Goal: Task Accomplishment & Management: Use online tool/utility

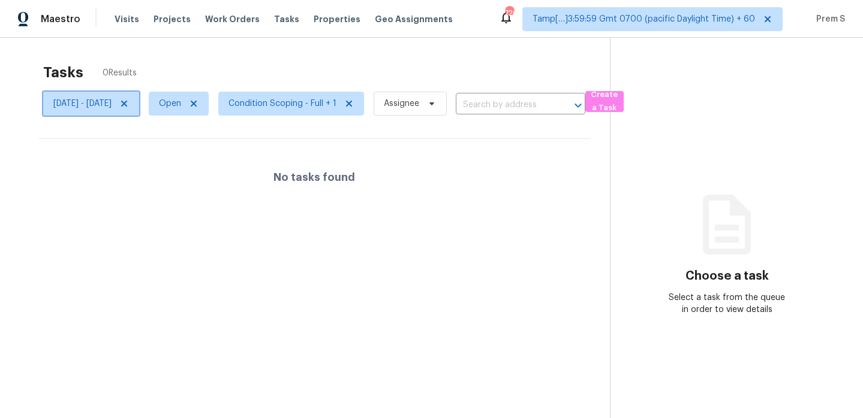
click at [127, 106] on icon at bounding box center [124, 104] width 6 height 6
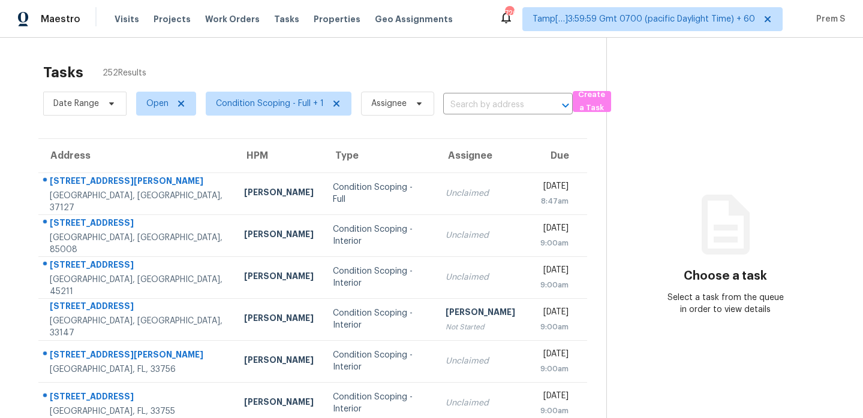
click at [281, 61] on div "Tasks 252 Results" at bounding box center [324, 72] width 563 height 31
click at [298, 101] on span "Condition Scoping - Full + 1" at bounding box center [270, 104] width 108 height 12
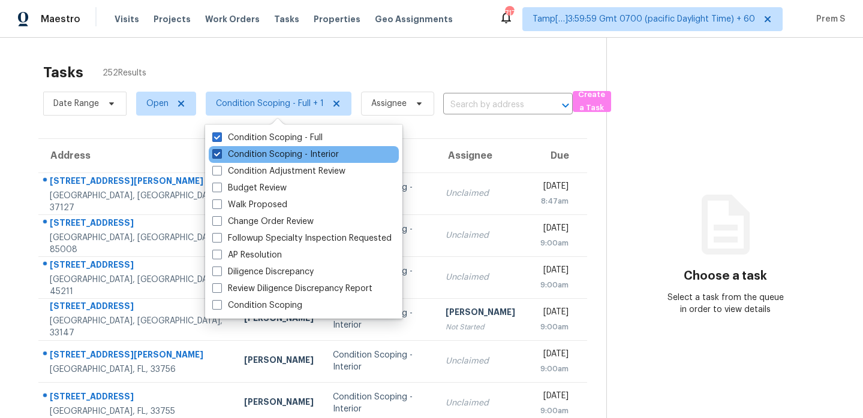
click at [310, 153] on label "Condition Scoping - Interior" at bounding box center [275, 155] width 126 height 12
click at [220, 153] on input "Condition Scoping - Interior" at bounding box center [216, 153] width 8 height 8
checkbox input "false"
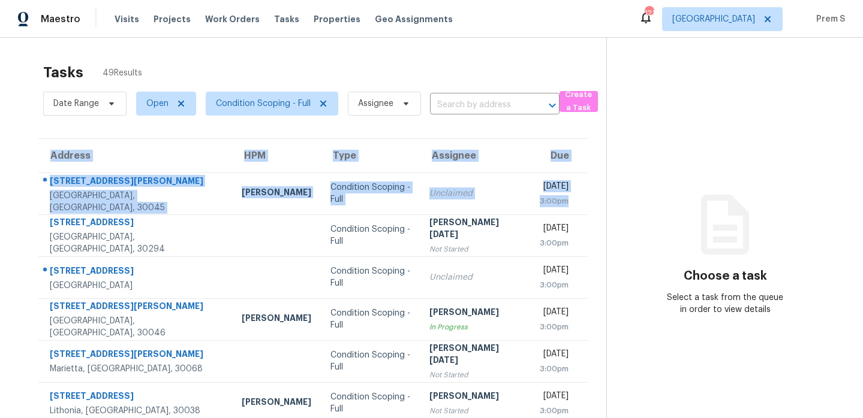
drag, startPoint x: 580, startPoint y: 205, endPoint x: 29, endPoint y: 173, distance: 552.5
click at [29, 173] on div "Address HPM Type Assignee Due [STREET_ADDRESS][PERSON_NAME] [PERSON_NAME] Condi…" at bounding box center [312, 365] width 587 height 454
copy table "Address HPM Type Assignee Due [STREET_ADDRESS][PERSON_NAME] [PERSON_NAME] Condi…"
click at [588, 202] on div "Address HPM Type Assignee Due 401 Martin Field Ct Lawrenceville, GA, 30045 Mich…" at bounding box center [312, 365] width 587 height 454
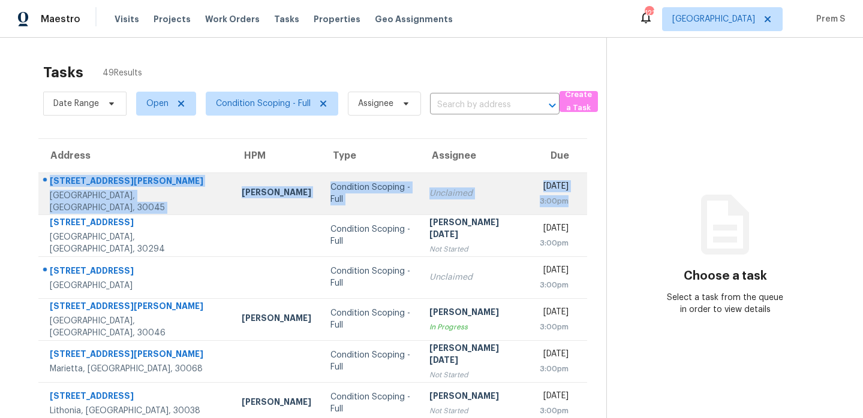
drag, startPoint x: 574, startPoint y: 205, endPoint x: 50, endPoint y: 185, distance: 524.9
click at [50, 185] on tr "401 Martin Field Ct Lawrenceville, GA, 30045 Michael Durham Condition Scoping -…" at bounding box center [312, 194] width 549 height 42
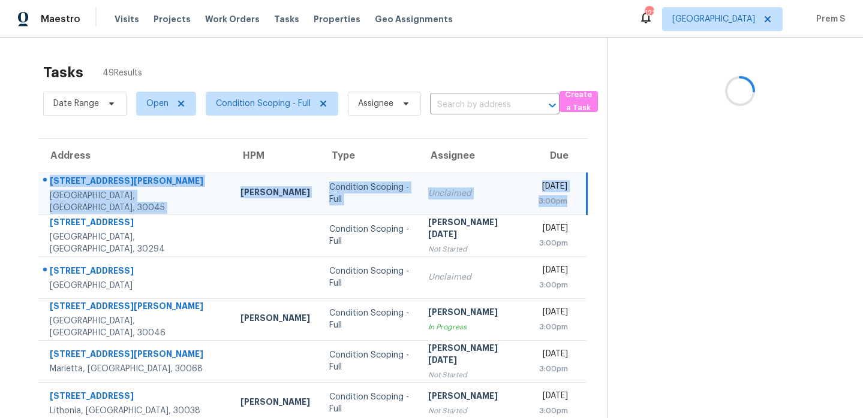
copy tr "401 Martin Field Ct Lawrenceville, GA, 30045 Michael Durham Condition Scoping -…"
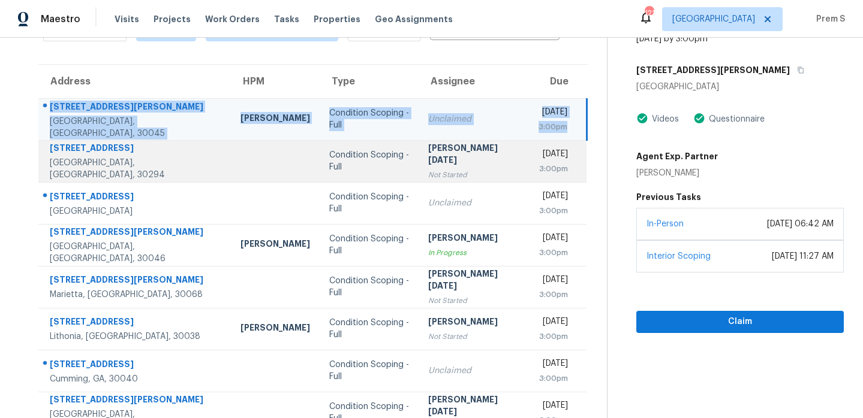
scroll to position [89, 0]
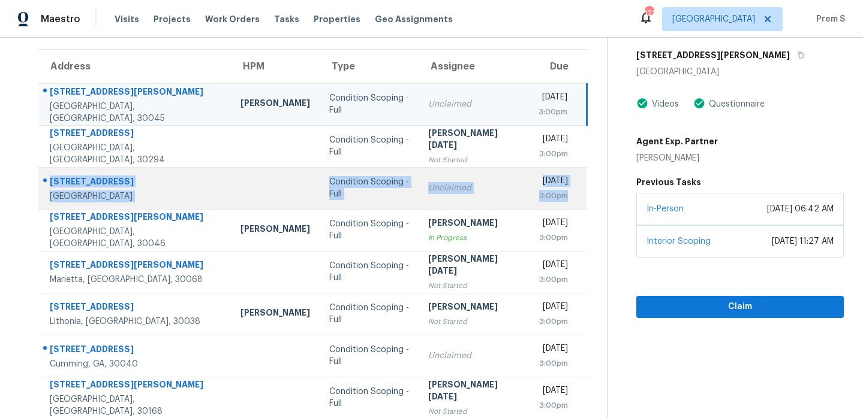
drag, startPoint x: 570, startPoint y: 200, endPoint x: 46, endPoint y: 183, distance: 524.3
click at [46, 183] on tr "312 Black Willow Ct Locust Grove, GA, 30248 Condition Scoping - Full Unclaimed …" at bounding box center [312, 188] width 548 height 42
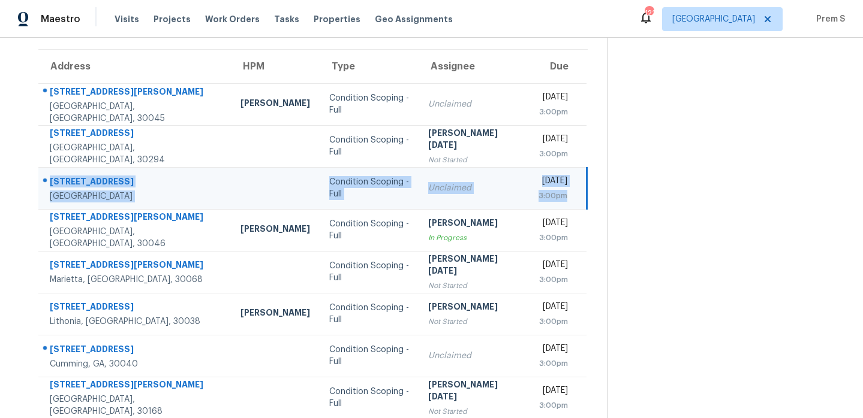
copy tr "312 Black Willow Ct Locust Grove, GA, 30248 Condition Scoping - Full Unclaimed …"
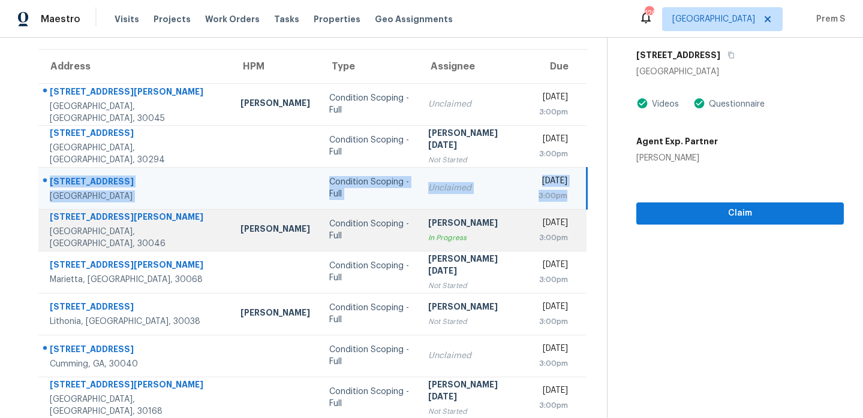
scroll to position [206, 0]
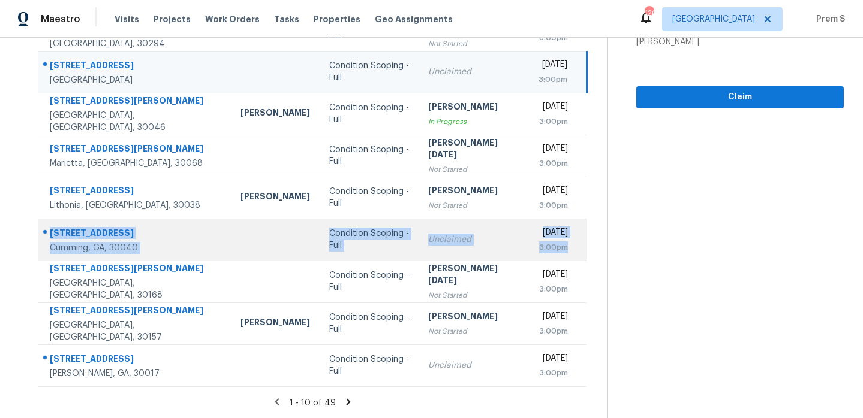
drag, startPoint x: 577, startPoint y: 248, endPoint x: 50, endPoint y: 231, distance: 527.2
click at [50, 231] on tr "4825 Silver Leaf Dr Cumming, GA, 30040 Condition Scoping - Full Unclaimed Mon, …" at bounding box center [312, 240] width 548 height 42
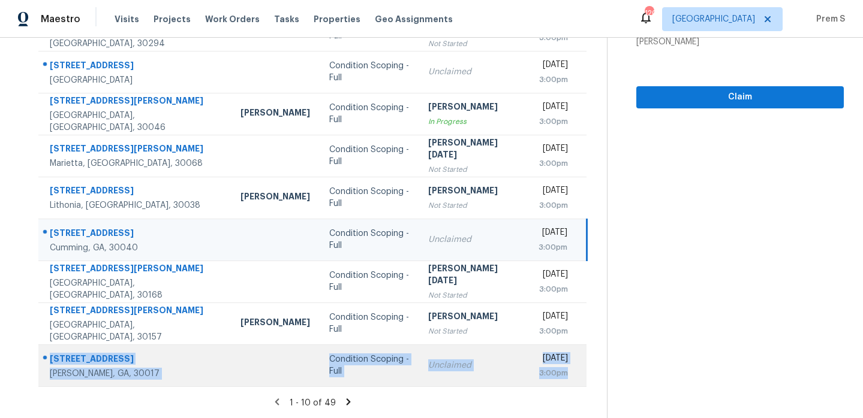
drag, startPoint x: 574, startPoint y: 375, endPoint x: 46, endPoint y: 357, distance: 528.5
click at [46, 357] on tr "1020 Mount McKinley Dr Grayson, GA, 30017 Condition Scoping - Full Unclaimed Mo…" at bounding box center [312, 366] width 548 height 42
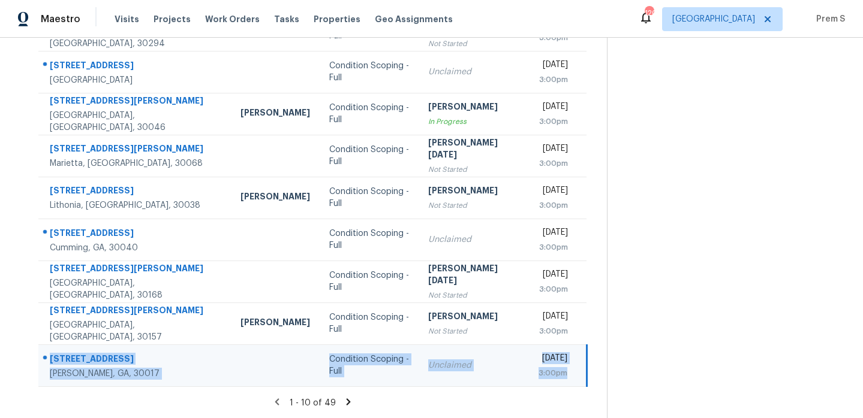
copy tr "1020 Mount McKinley Dr Grayson, GA, 30017 Condition Scoping - Full Unclaimed Mo…"
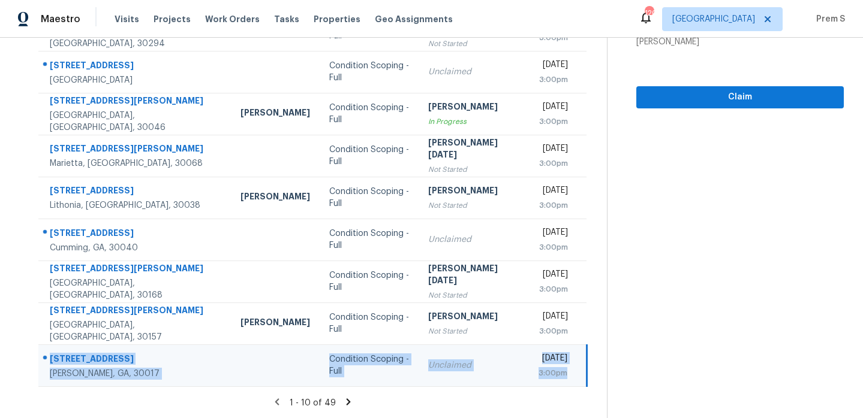
click at [345, 406] on icon at bounding box center [348, 402] width 11 height 11
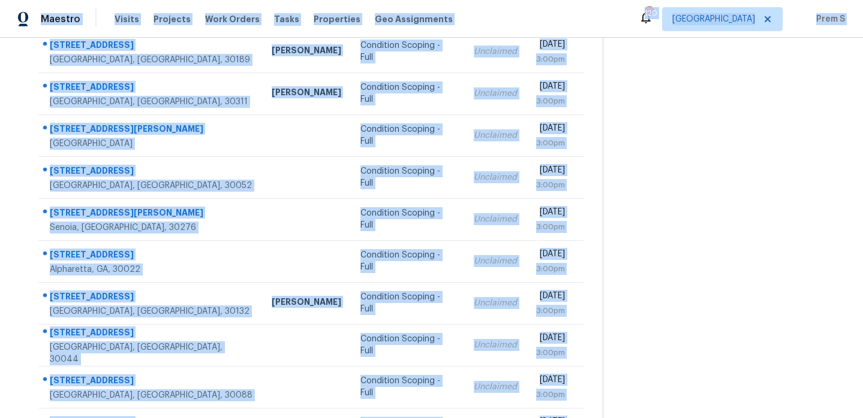
scroll to position [0, 0]
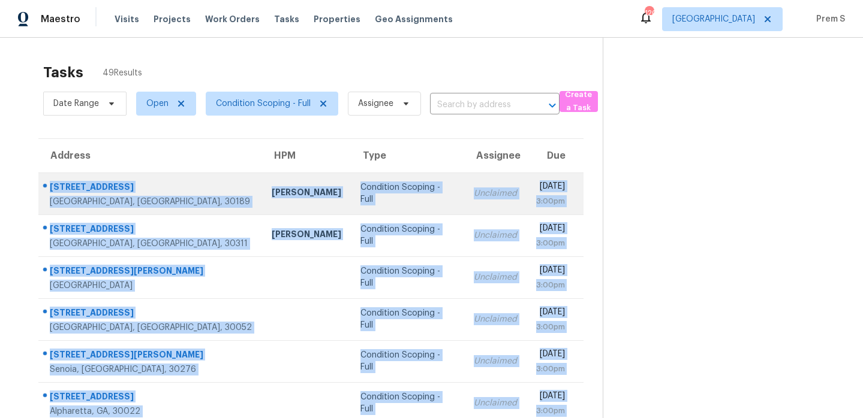
drag, startPoint x: 578, startPoint y: 378, endPoint x: 56, endPoint y: 179, distance: 558.8
click at [56, 179] on tbody "114 Village Green Ave Woodstock, GA, 30189 Tyler Payne Condition Scoping - Full…" at bounding box center [310, 383] width 545 height 420
copy tbody "114 Village Green Ave Woodstock, GA, 30189 Tyler Payne Condition Scoping - Full…"
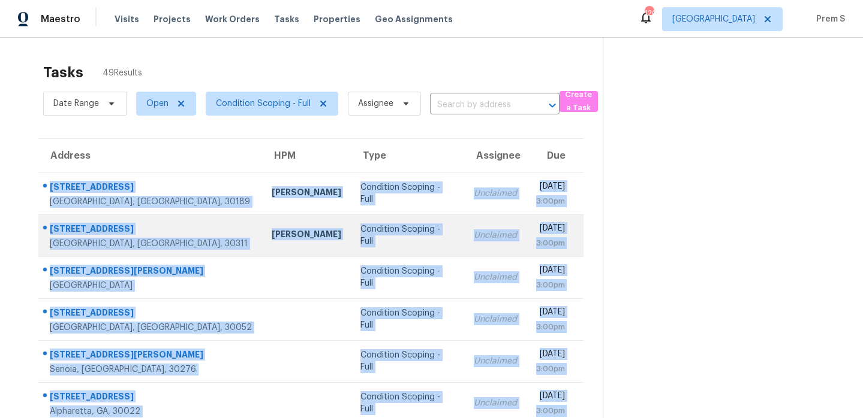
scroll to position [206, 0]
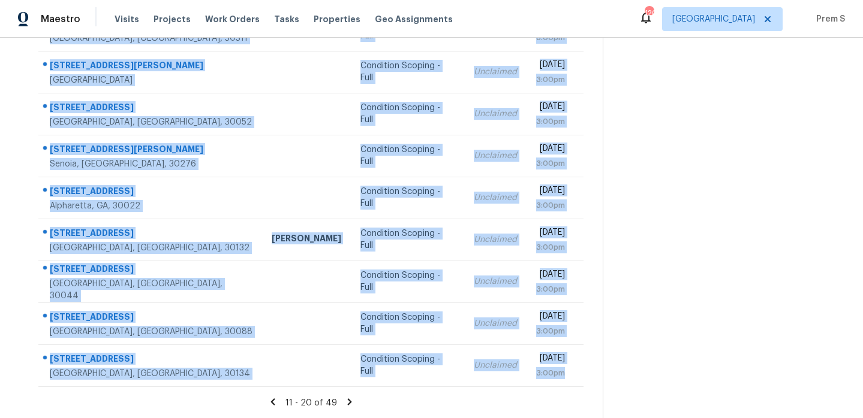
click at [344, 401] on icon at bounding box center [349, 402] width 11 height 11
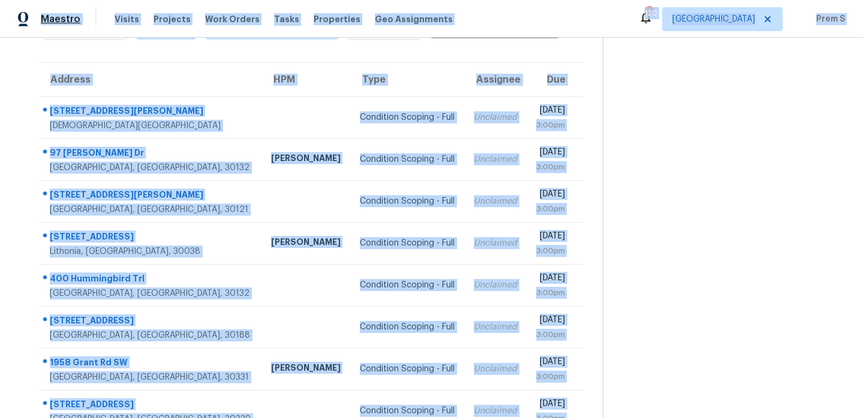
scroll to position [0, 0]
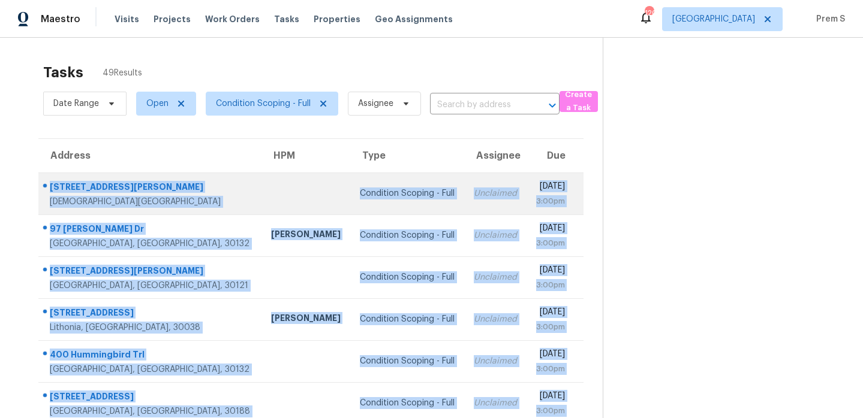
drag, startPoint x: 570, startPoint y: 378, endPoint x: 49, endPoint y: 184, distance: 556.4
click at [49, 184] on tbody "426 Amy Blvd Temple, GA, 30179 Condition Scoping - Full Unclaimed Mon, Aug 11th…" at bounding box center [310, 383] width 545 height 420
copy tbody "426 Amy Blvd Temple, GA, 30179 Condition Scoping - Full Unclaimed Mon, Aug 11th…"
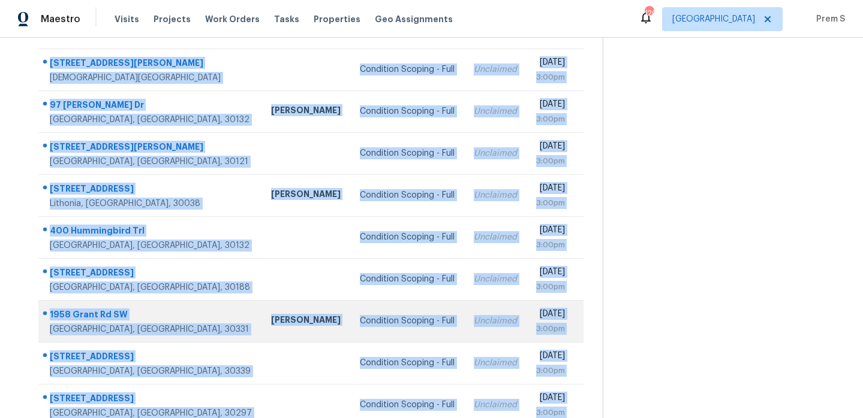
scroll to position [206, 0]
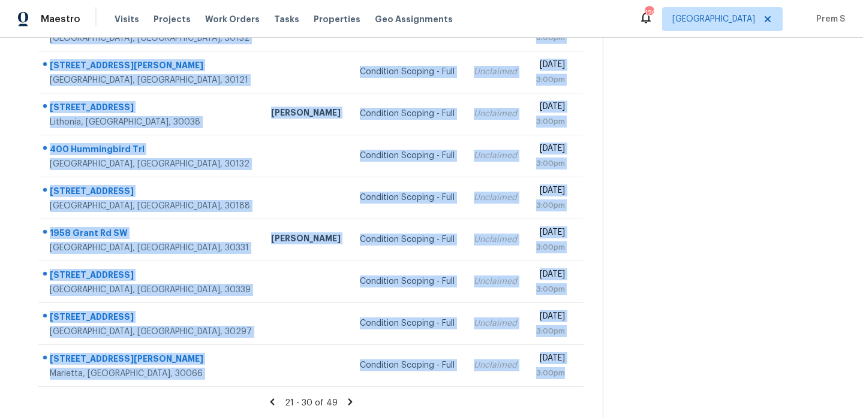
click at [345, 402] on icon at bounding box center [350, 402] width 11 height 11
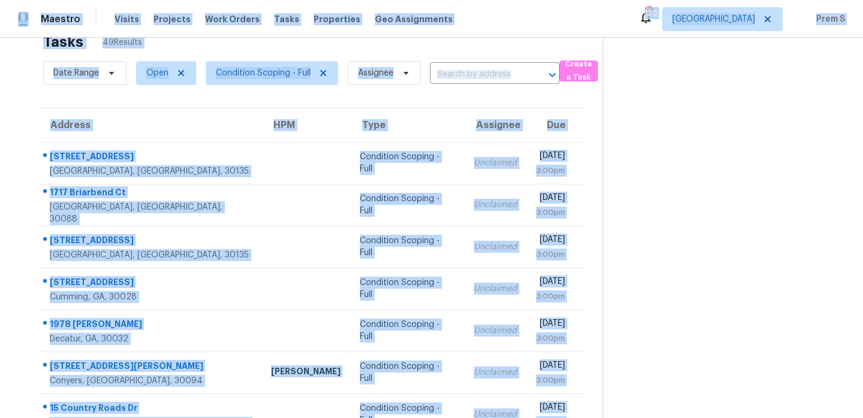
scroll to position [0, 0]
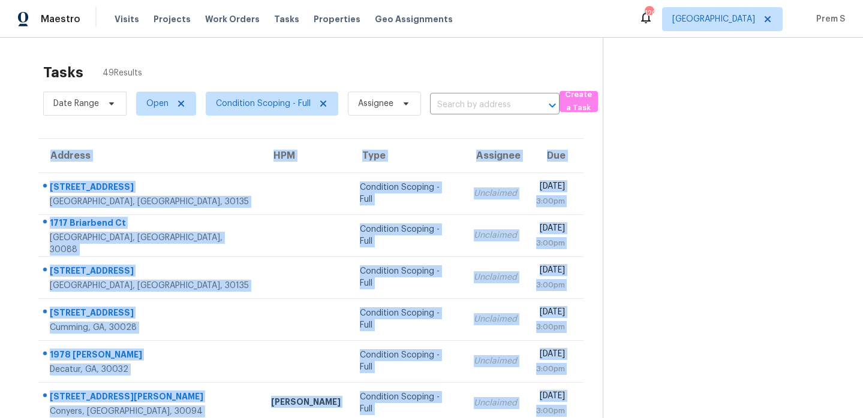
drag, startPoint x: 570, startPoint y: 375, endPoint x: 34, endPoint y: 180, distance: 570.3
click at [34, 180] on div "Address HPM Type Assignee Due 4222 Chickasaw Trl Douglasville, GA, 30135 Condit…" at bounding box center [310, 365] width 583 height 454
copy table "Address HPM Type Assignee Due 4222 Chickasaw Trl Douglasville, GA, 30135 Condit…"
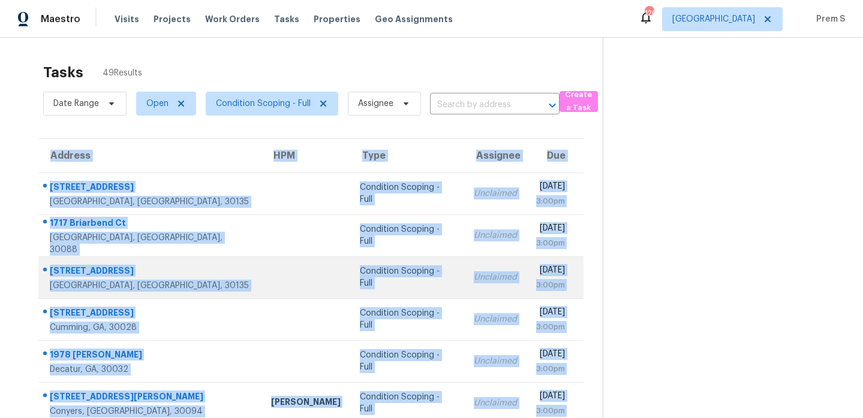
scroll to position [206, 0]
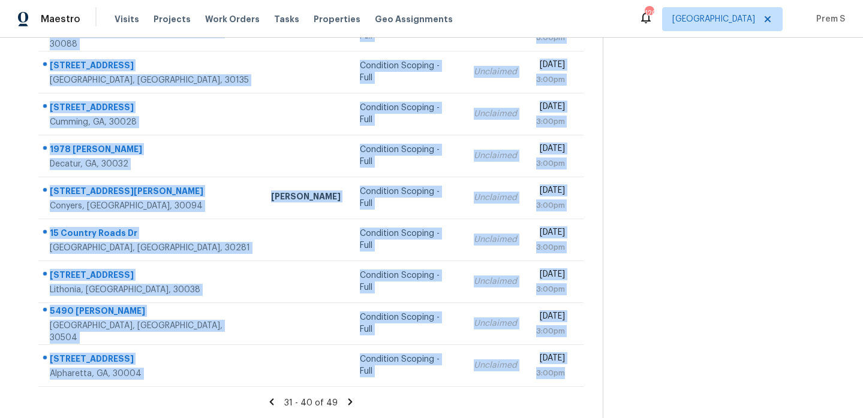
click at [348, 402] on icon at bounding box center [350, 402] width 4 height 7
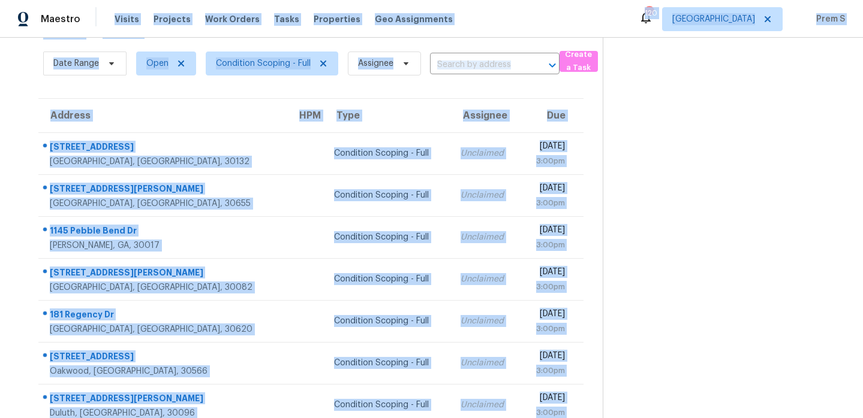
scroll to position [0, 0]
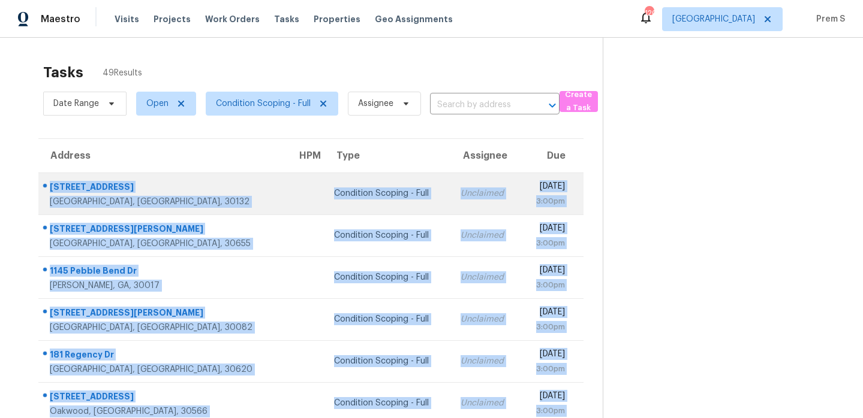
drag, startPoint x: 573, startPoint y: 375, endPoint x: 44, endPoint y: 186, distance: 562.2
click at [44, 186] on tbody "551 Fieldcrest Dr Dallas, GA, 30132 Condition Scoping - Full Unclaimed Mon, Aug…" at bounding box center [310, 362] width 545 height 378
copy tbody "551 Fieldcrest Dr Dallas, GA, 30132 Condition Scoping - Full Unclaimed Mon, Aug…"
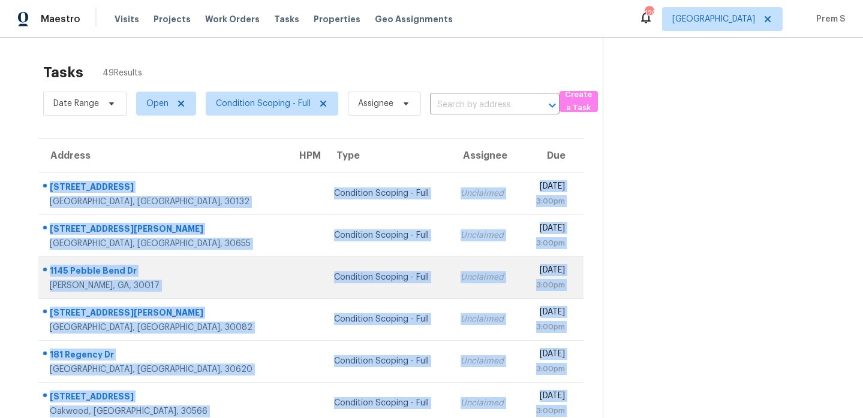
scroll to position [164, 0]
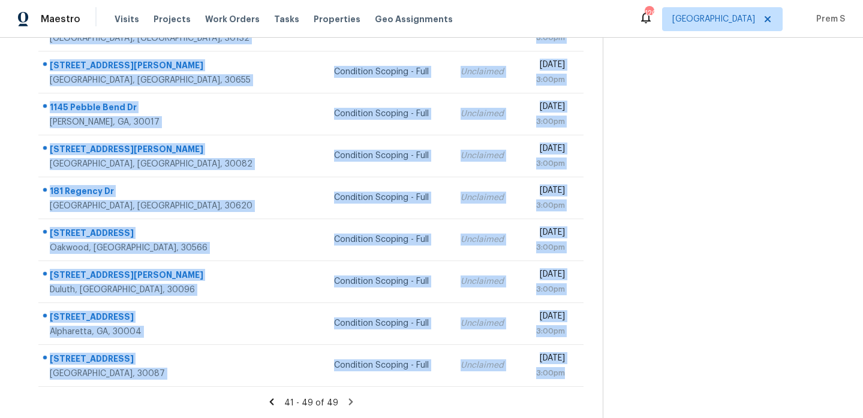
click at [351, 403] on icon at bounding box center [350, 402] width 11 height 11
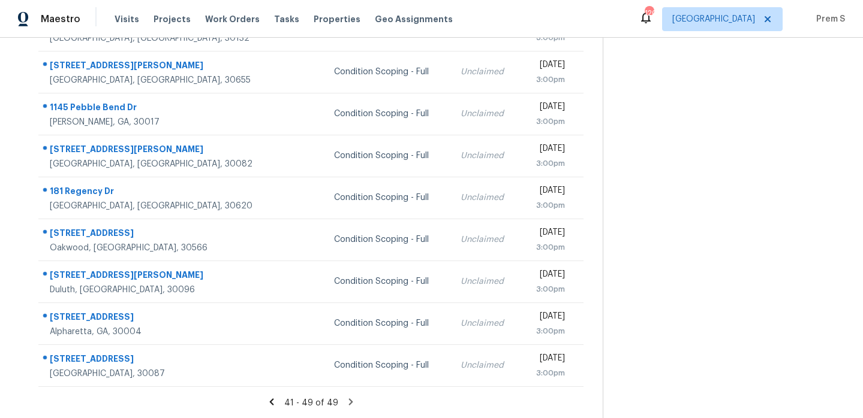
click at [346, 400] on icon at bounding box center [350, 402] width 11 height 11
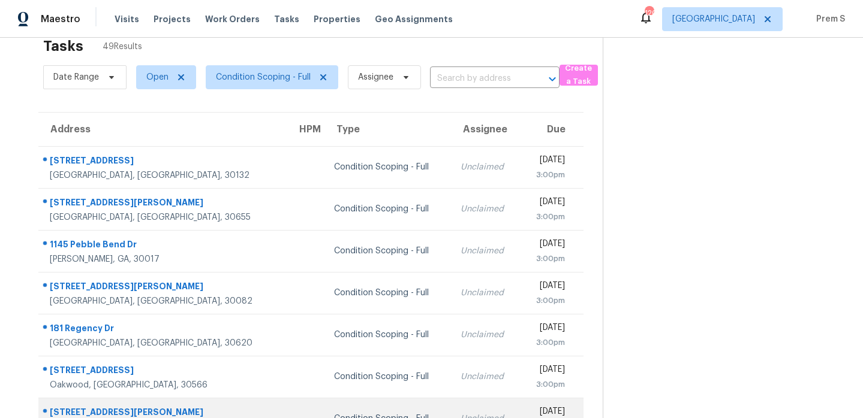
scroll to position [0, 0]
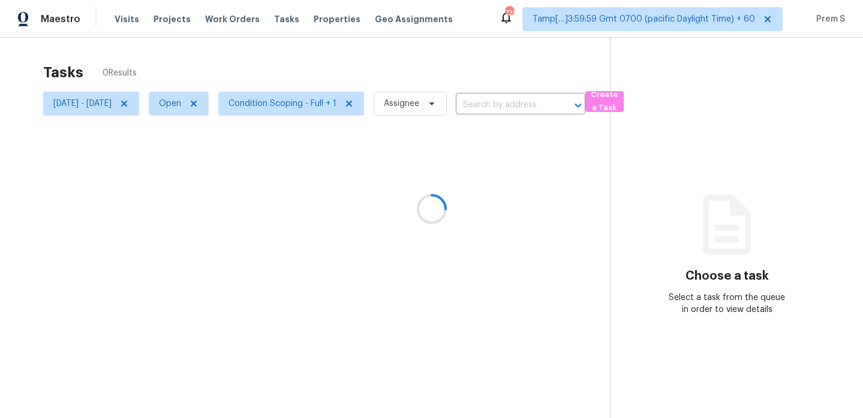
click at [163, 101] on div at bounding box center [431, 209] width 863 height 418
click at [129, 106] on icon at bounding box center [124, 104] width 10 height 10
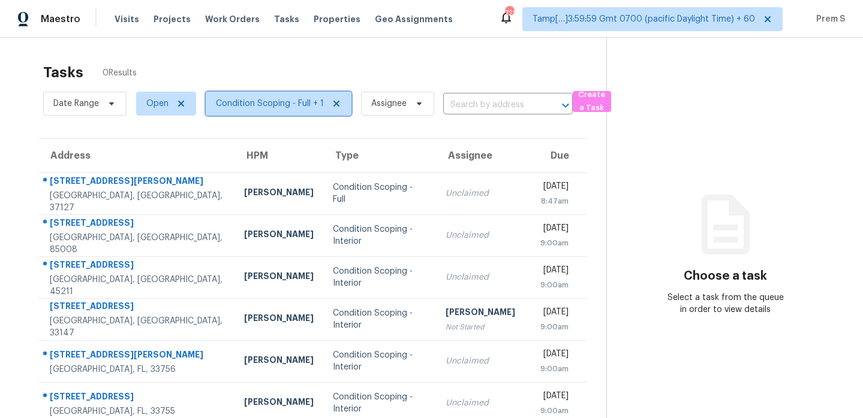
click at [314, 110] on span "Condition Scoping - Full + 1" at bounding box center [279, 104] width 146 height 24
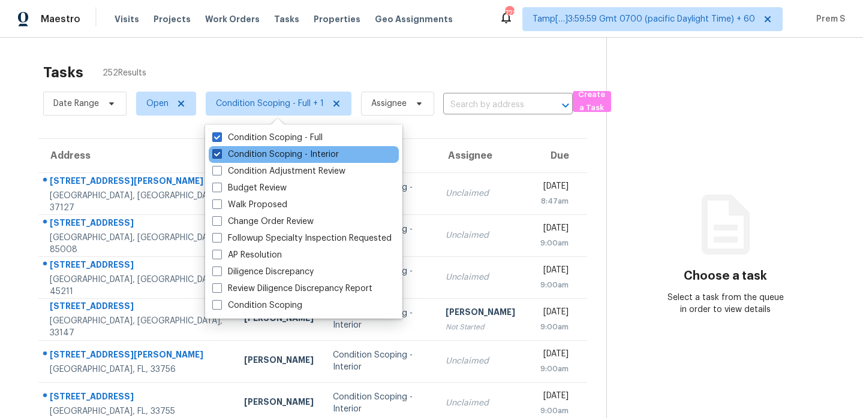
click at [264, 151] on label "Condition Scoping - Interior" at bounding box center [275, 155] width 126 height 12
click at [220, 151] on input "Condition Scoping - Interior" at bounding box center [216, 153] width 8 height 8
checkbox input "false"
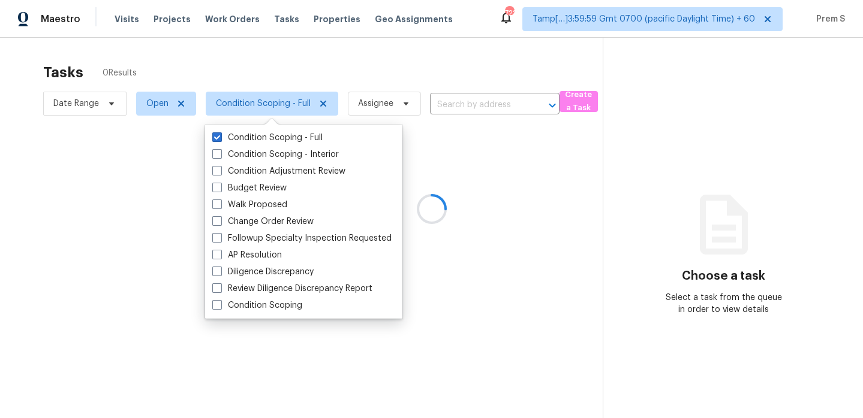
click at [728, 13] on div at bounding box center [431, 209] width 863 height 418
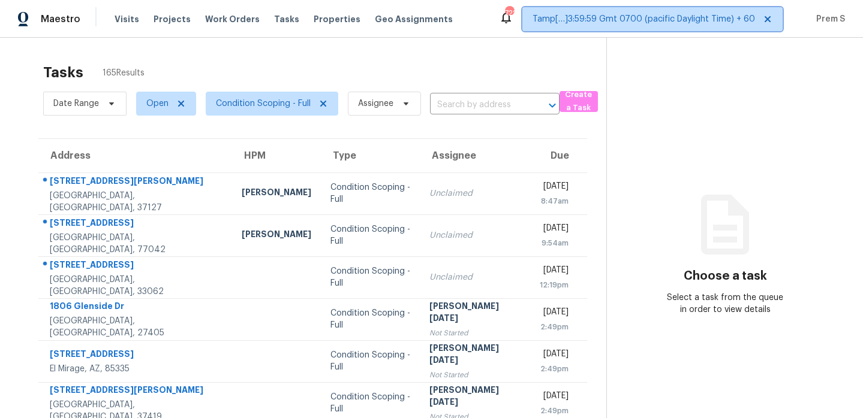
click at [694, 18] on span "Tamp[…]3:59:59 Gmt 0700 (pacific Daylight Time) + 60" at bounding box center [643, 19] width 222 height 12
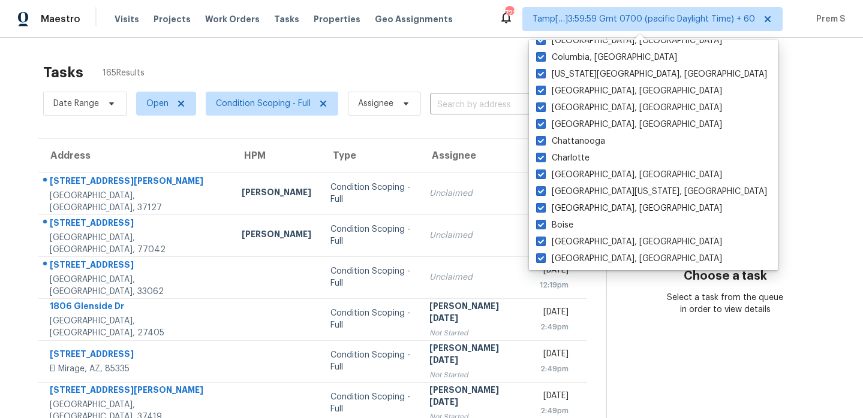
scroll to position [803, 0]
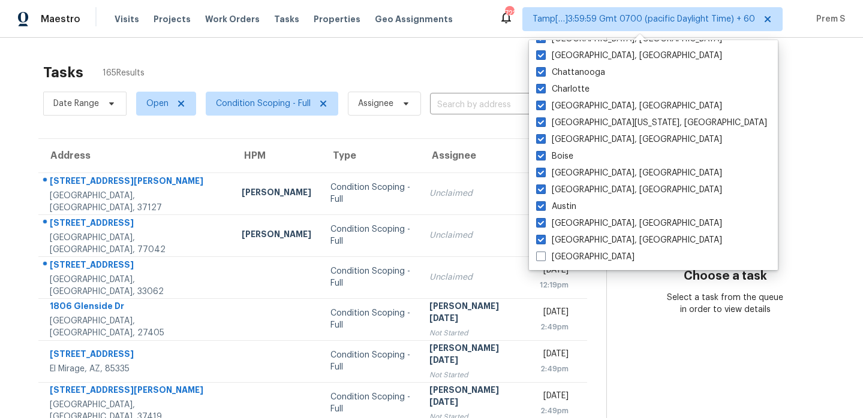
click at [762, 215] on section "Choose a task Select a task from the queue in order to view details" at bounding box center [724, 331] width 237 height 587
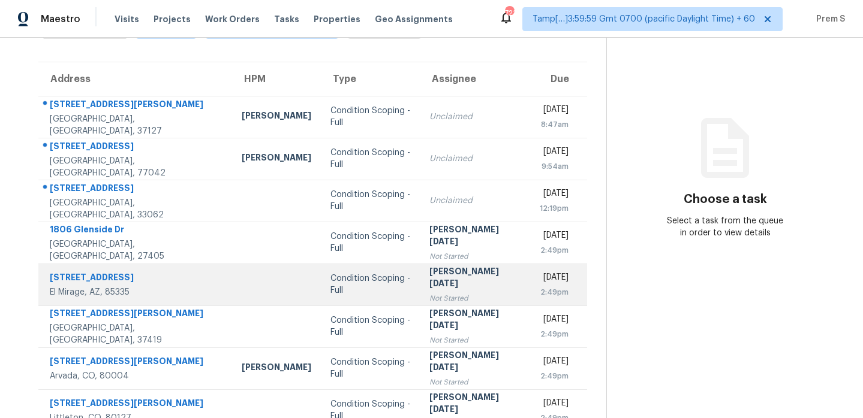
scroll to position [71, 0]
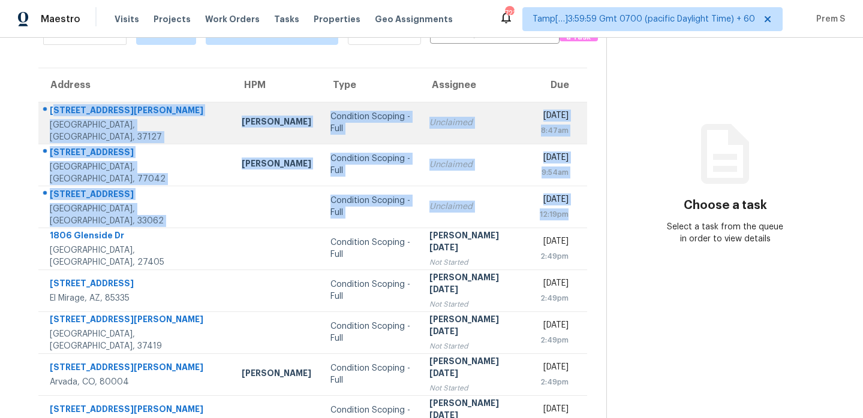
drag, startPoint x: 579, startPoint y: 216, endPoint x: 53, endPoint y: 111, distance: 536.3
click at [53, 111] on tbody "122 [PERSON_NAME][GEOGRAPHIC_DATA] [PERSON_NAME] Condition Scoping - Full Uncla…" at bounding box center [312, 312] width 549 height 420
copy tbody "22 [PERSON_NAME] Murfreesboro, [GEOGRAPHIC_DATA], 37127 [PERSON_NAME] Condition…"
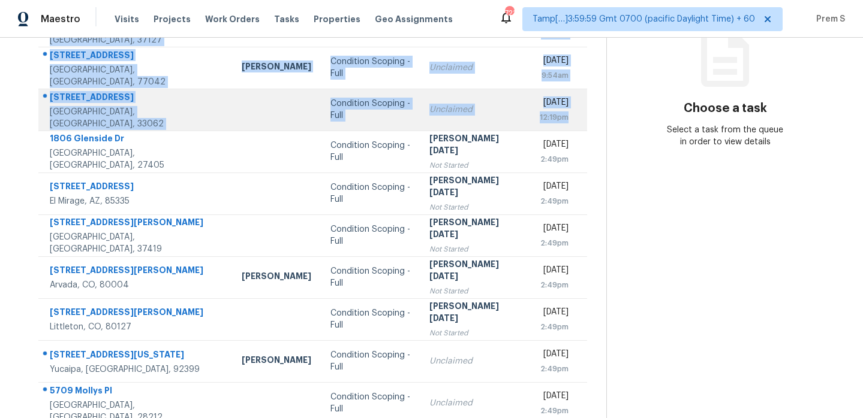
scroll to position [206, 0]
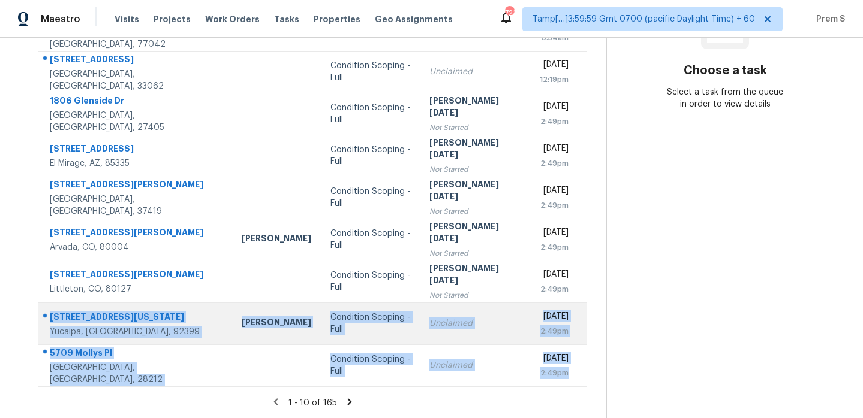
drag, startPoint x: 576, startPoint y: 378, endPoint x: 44, endPoint y: 311, distance: 535.3
click at [44, 311] on tbody "122 [PERSON_NAME][GEOGRAPHIC_DATA] [PERSON_NAME] Condition Scoping - Full Uncla…" at bounding box center [312, 177] width 549 height 420
copy tbody "[GEOGRAPHIC_DATA][US_STATE], [GEOGRAPHIC_DATA], 92399 [PERSON_NAME] Condition S…"
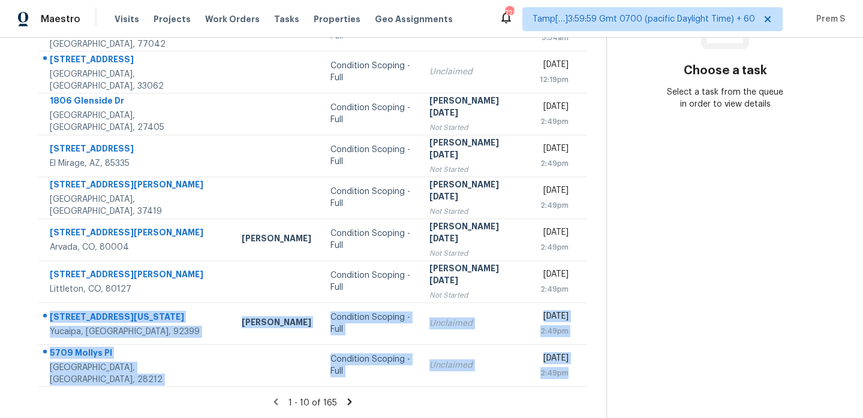
click at [347, 399] on icon at bounding box center [349, 402] width 11 height 11
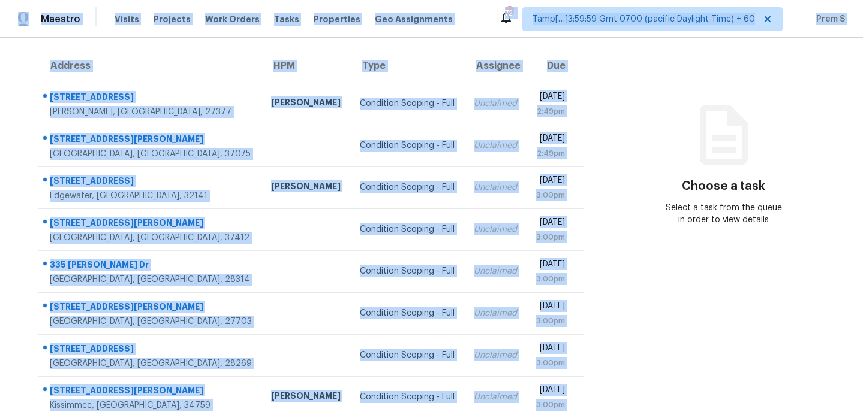
scroll to position [0, 0]
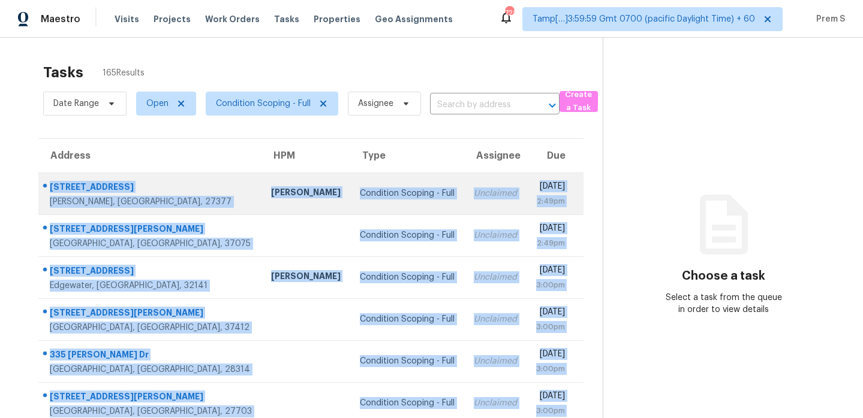
drag, startPoint x: 573, startPoint y: 369, endPoint x: 49, endPoint y: 188, distance: 554.0
click at [49, 188] on tbody "[STREET_ADDRESS][PERSON_NAME] [PERSON_NAME] Condition Scoping - Full Unclaimed …" at bounding box center [310, 383] width 545 height 420
copy tbody "[STREET_ADDRESS][PERSON_NAME] [PERSON_NAME] Condition Scoping - Full Unclaimed …"
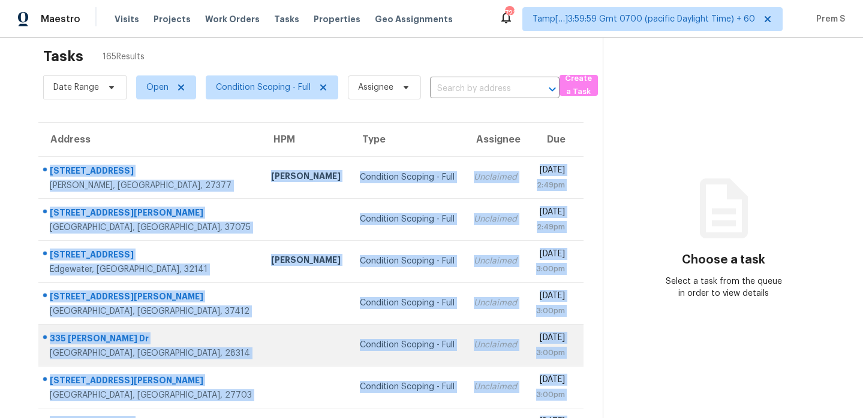
scroll to position [206, 0]
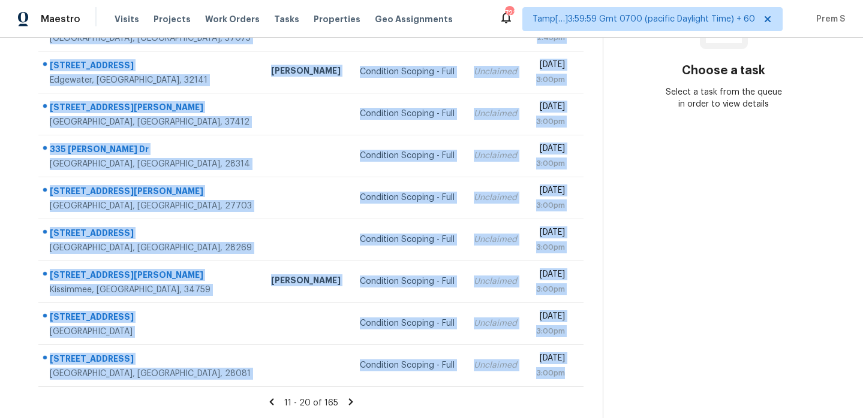
click at [345, 400] on icon at bounding box center [350, 402] width 11 height 11
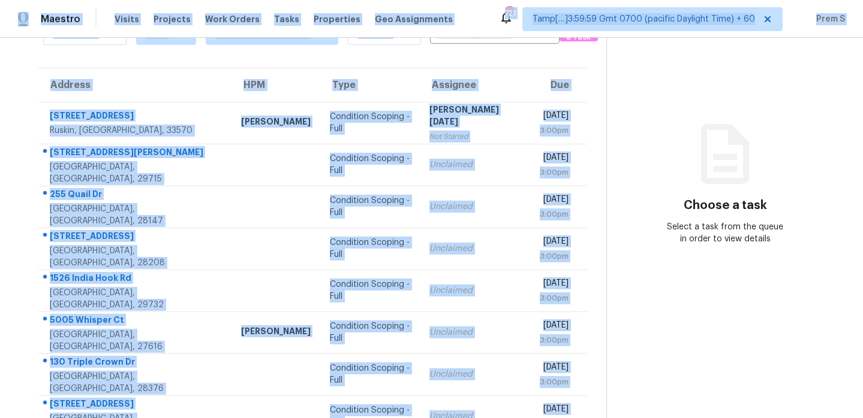
scroll to position [0, 0]
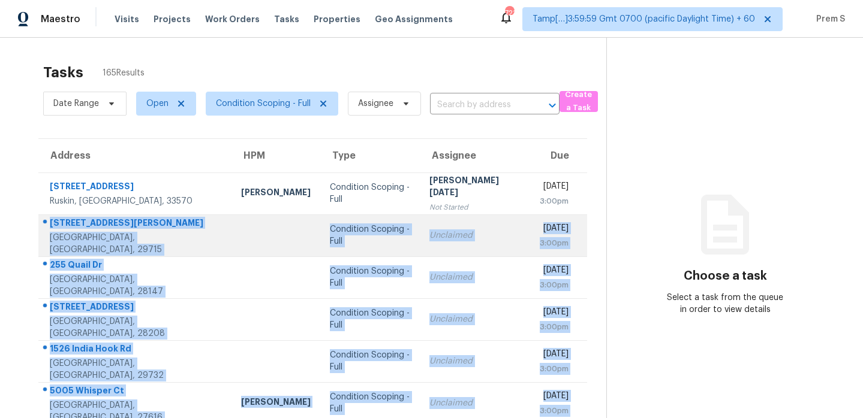
drag, startPoint x: 571, startPoint y: 372, endPoint x: 40, endPoint y: 234, distance: 548.0
click at [40, 234] on tbody "[STREET_ADDRESS][PERSON_NAME] [PERSON_NAME] Condition Scoping - Full Prabhu [DA…" at bounding box center [312, 383] width 549 height 420
copy tbody "[STREET_ADDRESS][PERSON_NAME] Condition Scoping - Full Unclaimed [DATE] 3:00pm …"
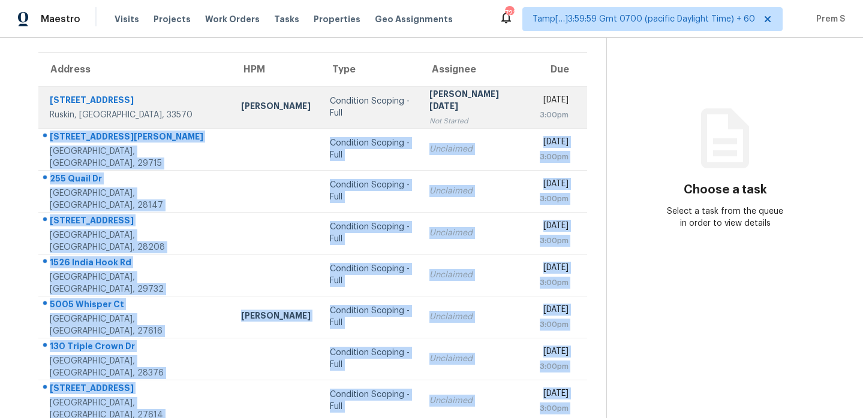
scroll to position [206, 0]
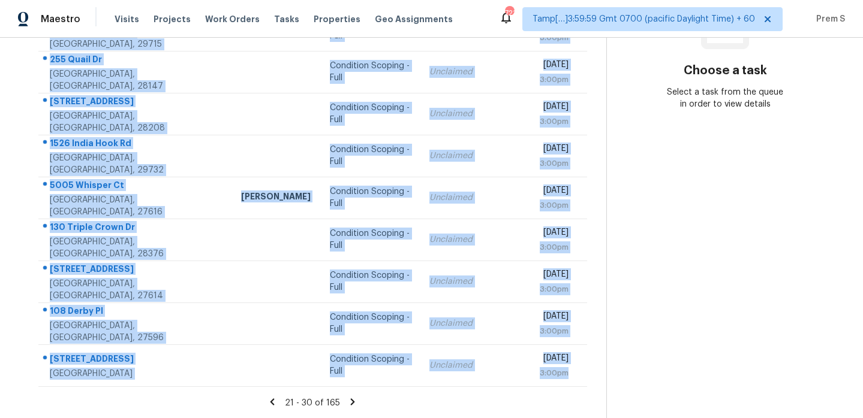
click at [347, 405] on icon at bounding box center [352, 402] width 11 height 11
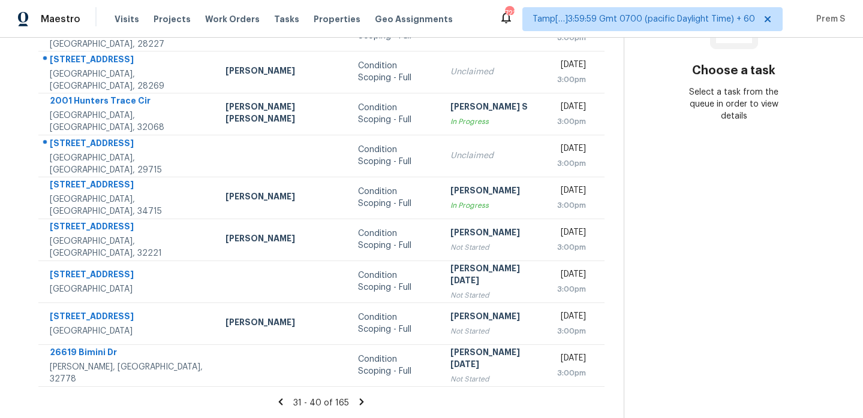
scroll to position [111, 0]
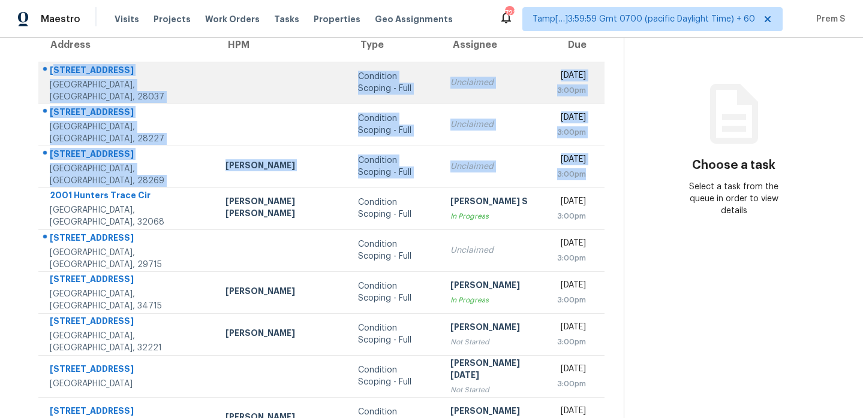
drag, startPoint x: 573, startPoint y: 175, endPoint x: 53, endPoint y: 71, distance: 530.0
click at [53, 71] on tbody "[STREET_ADDRESS] Condition Scoping - Full Unclaimed [DATE] 3:00pm [STREET_ADDRE…" at bounding box center [321, 272] width 566 height 420
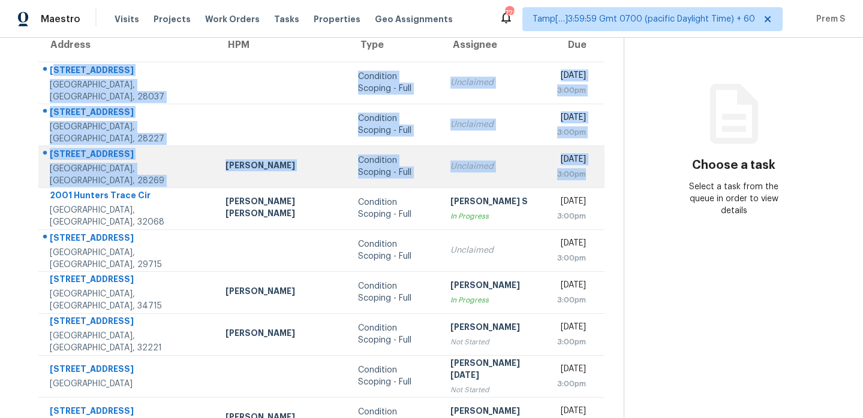
click at [576, 175] on div "[DATE] 3:00pm" at bounding box center [579, 166] width 47 height 27
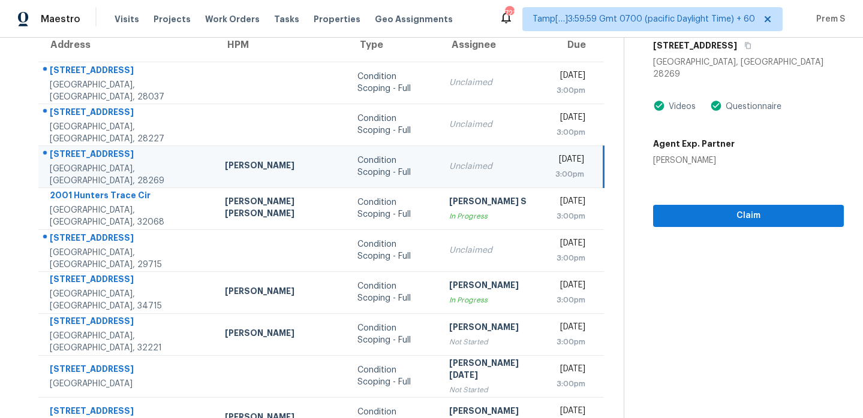
click at [576, 175] on div "[DATE] 3:00pm" at bounding box center [578, 166] width 47 height 27
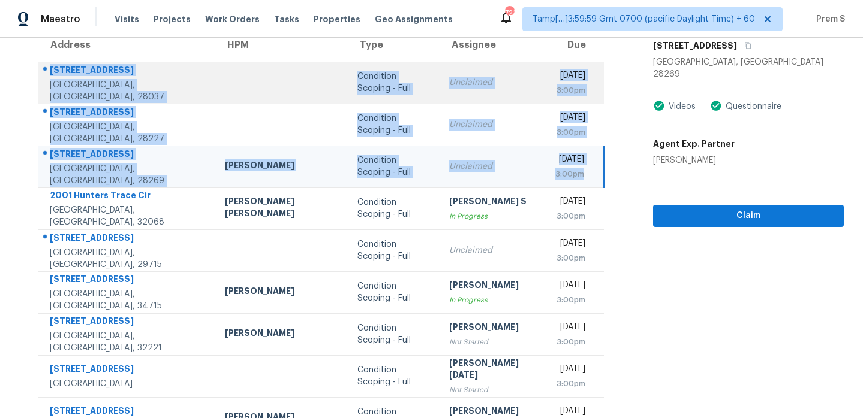
drag, startPoint x: 576, startPoint y: 175, endPoint x: 47, endPoint y: 71, distance: 538.8
click at [47, 71] on tbody "[STREET_ADDRESS] Condition Scoping - Full Unclaimed [DATE] 3:00pm [STREET_ADDRE…" at bounding box center [320, 272] width 565 height 420
copy tbody "[STREET_ADDRESS] Condition Scoping - Full Unclaimed [DATE] 3:00pm [STREET_ADDRE…"
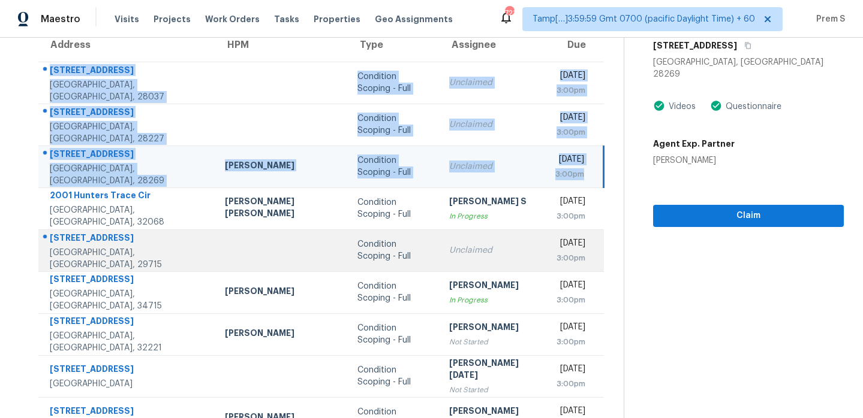
scroll to position [206, 0]
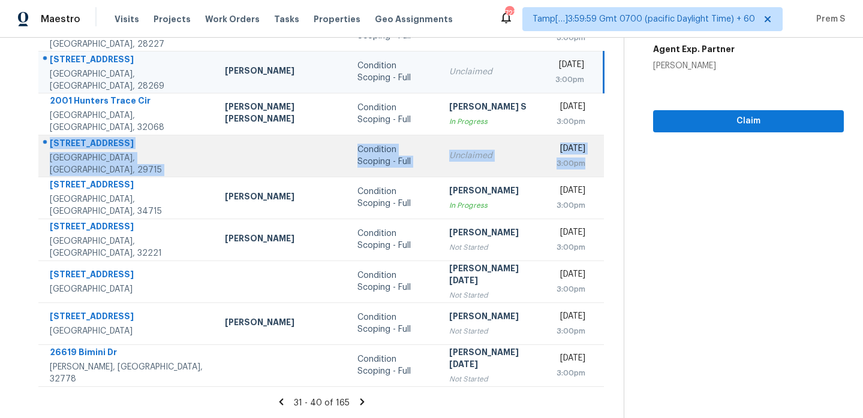
drag, startPoint x: 577, startPoint y: 163, endPoint x: 49, endPoint y: 145, distance: 527.9
click at [49, 145] on tr "[STREET_ADDRESS] Condition Scoping - Full Unclaimed [DATE] 3:00pm" at bounding box center [320, 156] width 565 height 42
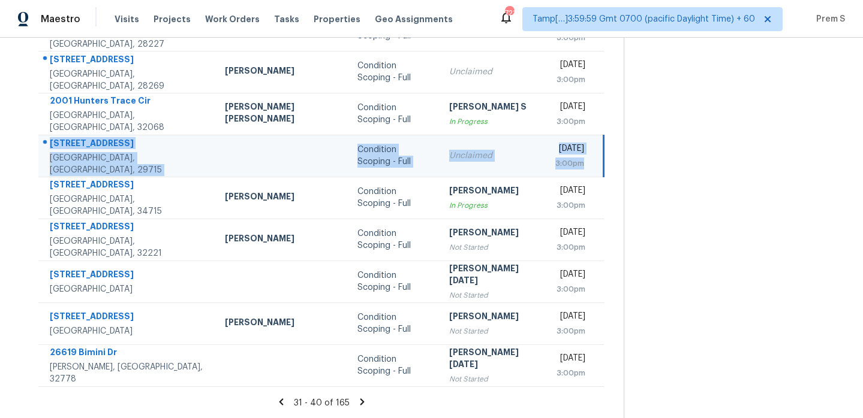
copy tr "[STREET_ADDRESS] Condition Scoping - Full Unclaimed [DATE] 3:00pm"
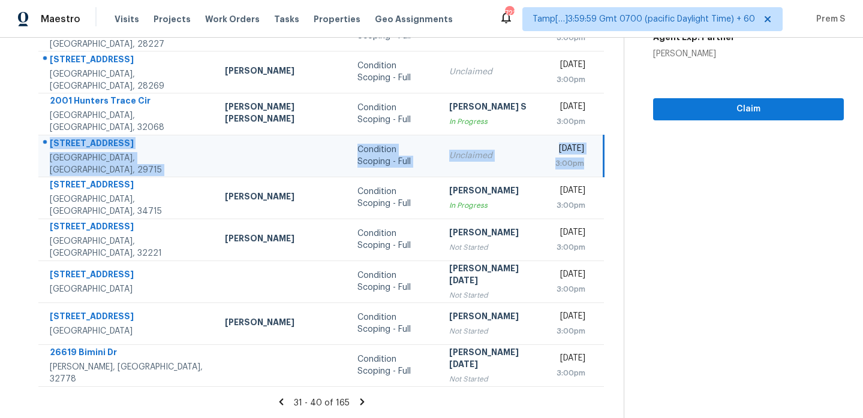
click at [360, 401] on icon at bounding box center [362, 402] width 4 height 7
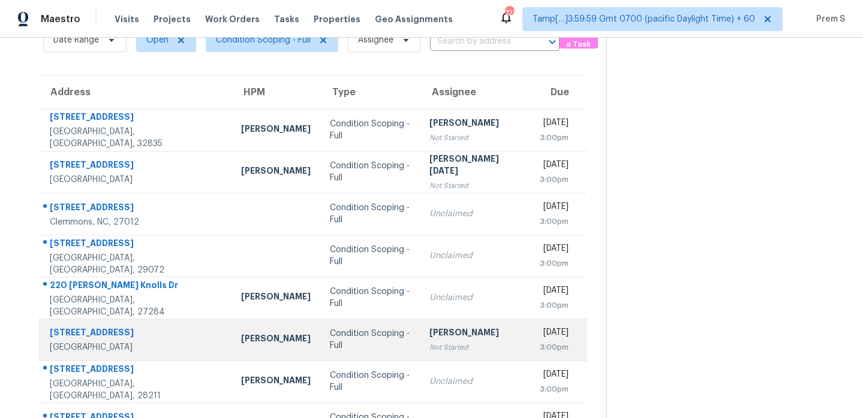
scroll to position [63, 0]
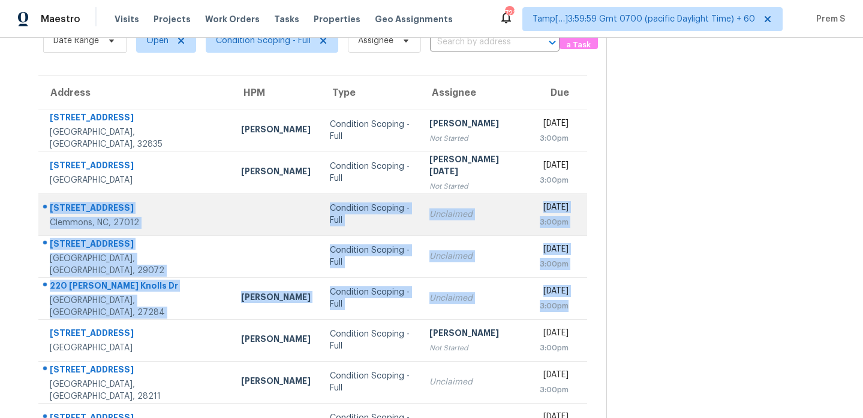
drag, startPoint x: 579, startPoint y: 310, endPoint x: 46, endPoint y: 210, distance: 542.2
click at [46, 210] on tbody "[STREET_ADDRESS] [PERSON_NAME] Condition Scoping - Full [PERSON_NAME] Not Start…" at bounding box center [312, 320] width 549 height 420
copy tbody "[STREET_ADDRESS][PERSON_NAME] Condition Scoping - Full Unclaimed [DATE] 3:00pm …"
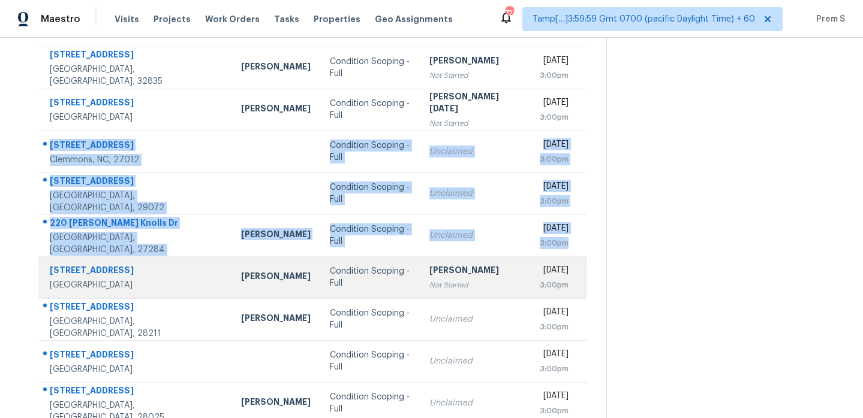
scroll to position [206, 0]
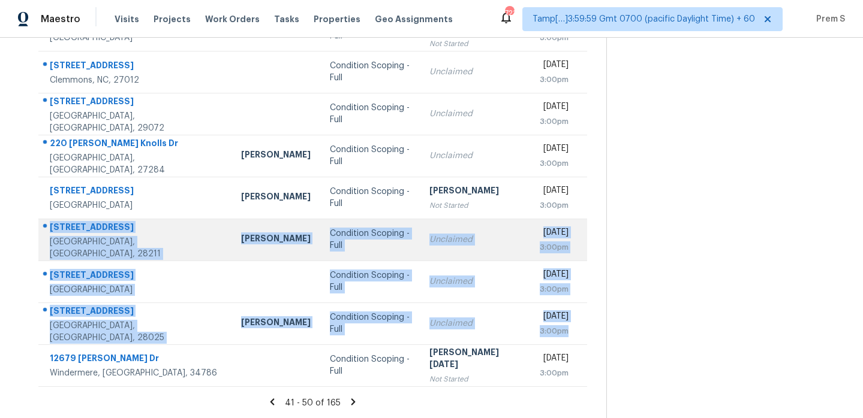
drag, startPoint x: 574, startPoint y: 332, endPoint x: 49, endPoint y: 229, distance: 535.2
click at [49, 229] on tbody "[STREET_ADDRESS] [PERSON_NAME] Condition Scoping - Full [PERSON_NAME] Not Start…" at bounding box center [312, 177] width 549 height 420
copy tbody "[STREET_ADDRESS][PERSON_NAME] [PERSON_NAME] Condition Scoping - Full Unclaimed …"
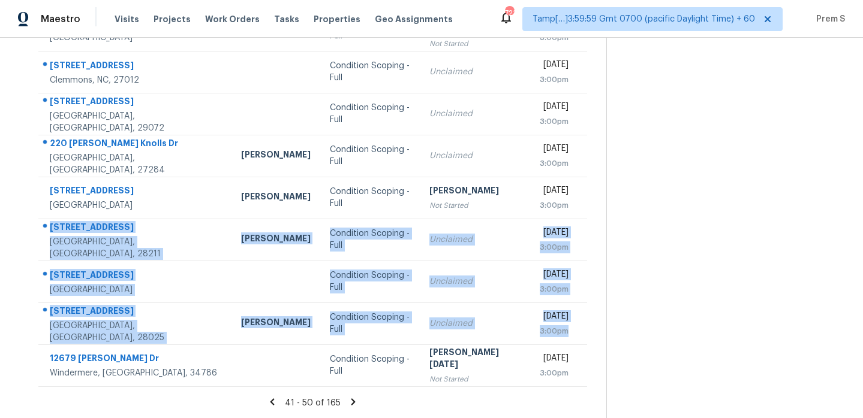
click at [352, 402] on icon at bounding box center [353, 402] width 11 height 11
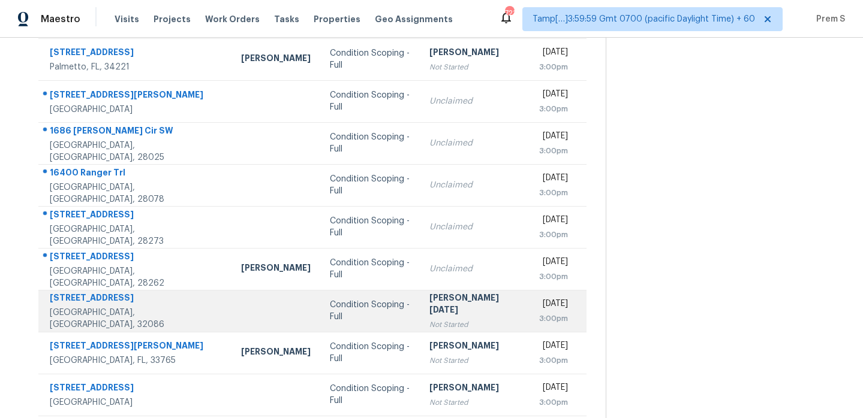
scroll to position [115, 0]
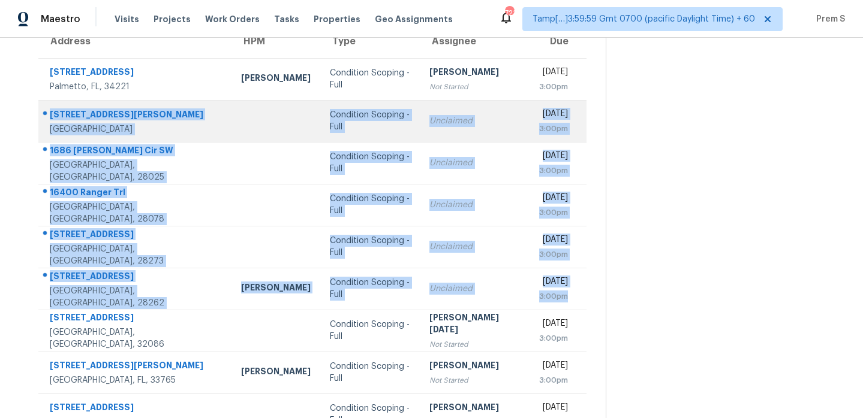
drag, startPoint x: 582, startPoint y: 302, endPoint x: 50, endPoint y: 115, distance: 563.9
click at [50, 115] on tbody "[STREET_ADDRESS] [PERSON_NAME] Condition Scoping - Full [PERSON_NAME] Not Start…" at bounding box center [312, 268] width 548 height 420
copy tbody "[STREET_ADDRESS][PERSON_NAME][PERSON_NAME] Condition Scoping - Full Unclaimed […"
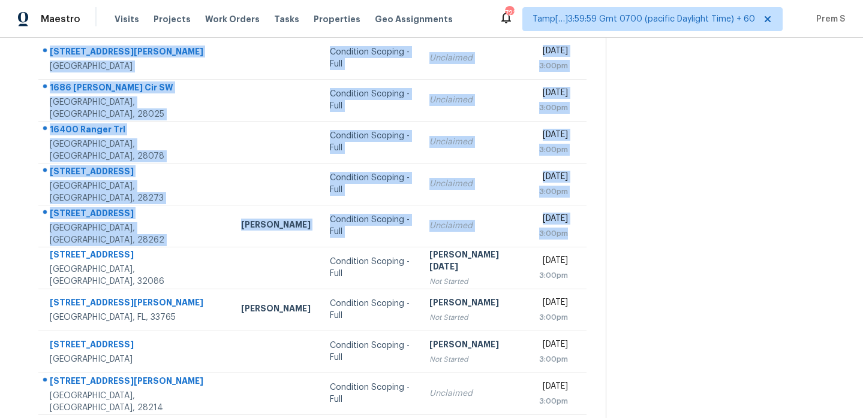
scroll to position [206, 0]
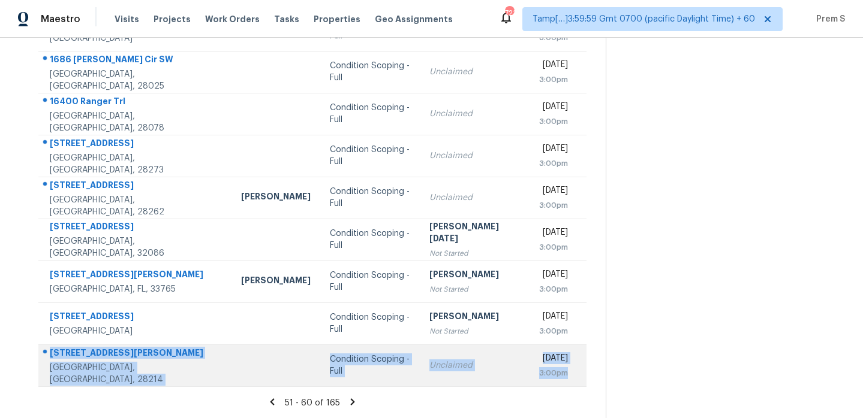
drag, startPoint x: 577, startPoint y: 370, endPoint x: 48, endPoint y: 355, distance: 529.0
click at [48, 355] on tr "[STREET_ADDRESS][PERSON_NAME] Condition Scoping - Full Unclaimed [DATE] 3:00pm" at bounding box center [312, 366] width 548 height 42
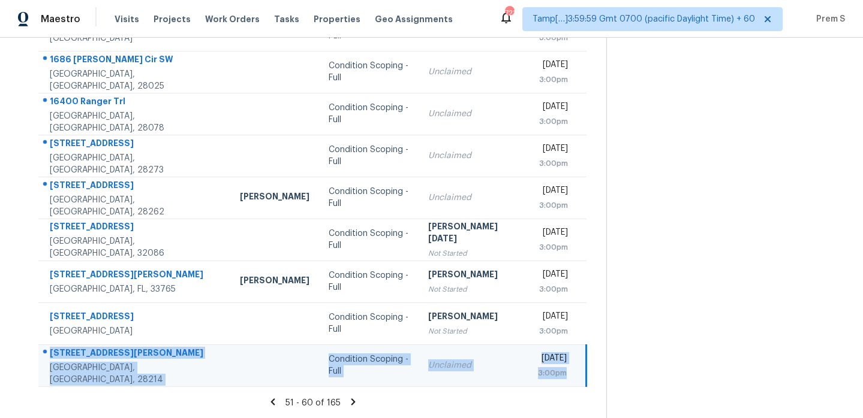
copy tr "[STREET_ADDRESS][PERSON_NAME] Condition Scoping - Full Unclaimed [DATE] 3:00pm"
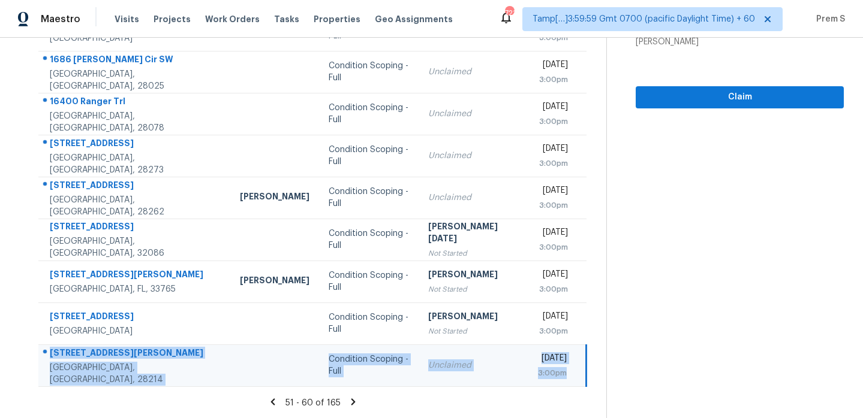
click at [348, 403] on icon at bounding box center [353, 402] width 11 height 11
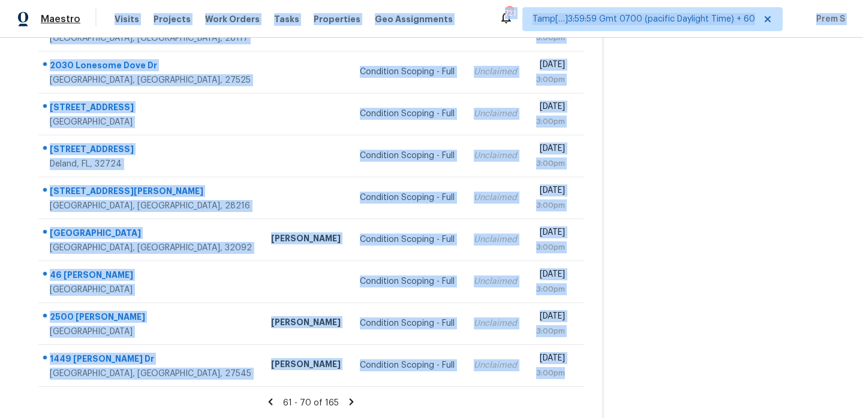
scroll to position [0, 0]
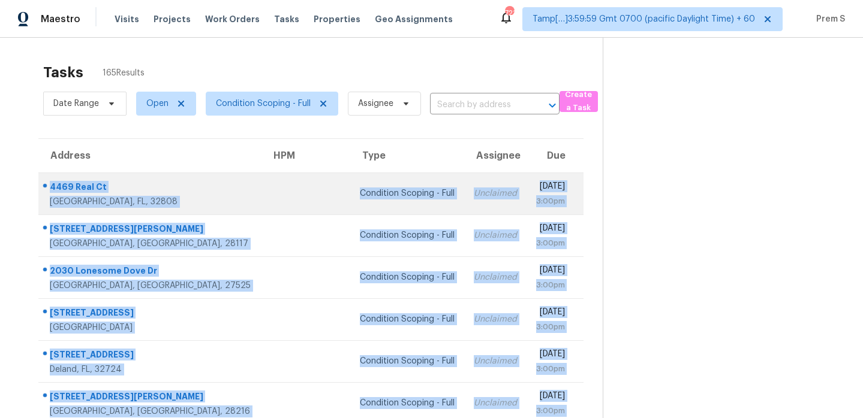
drag, startPoint x: 571, startPoint y: 373, endPoint x: 43, endPoint y: 191, distance: 558.7
click at [43, 191] on tbody "4469 Real [GEOGRAPHIC_DATA] Condition Scoping - Full Unclaimed [DATE] 3:00pm [S…" at bounding box center [310, 383] width 545 height 420
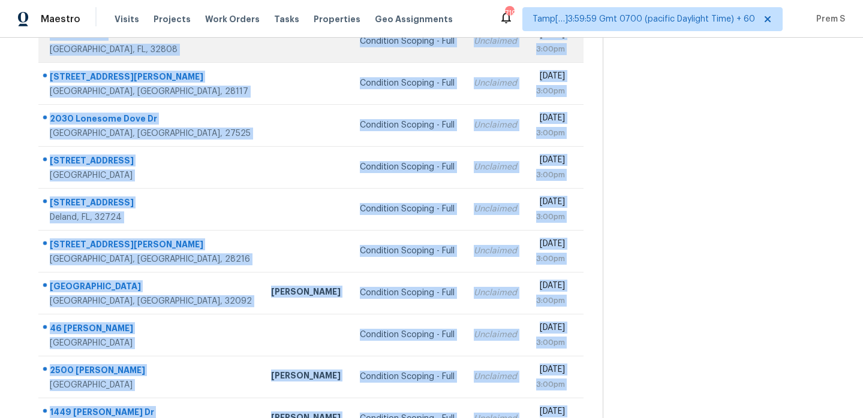
scroll to position [206, 0]
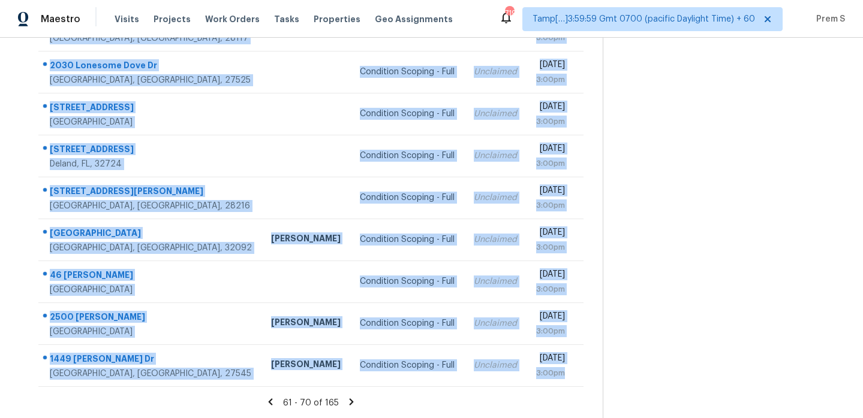
click at [354, 405] on icon at bounding box center [351, 402] width 11 height 11
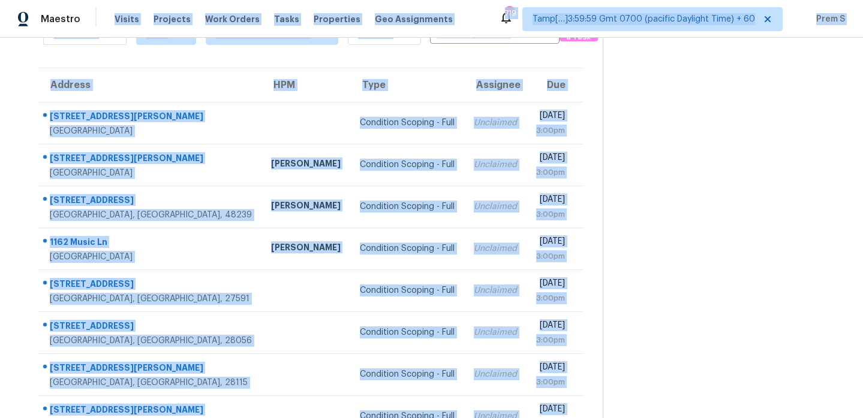
scroll to position [0, 0]
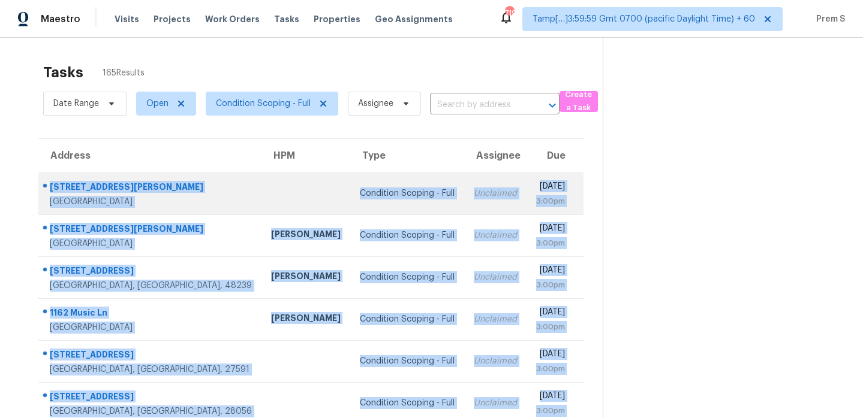
drag, startPoint x: 570, startPoint y: 371, endPoint x: 50, endPoint y: 187, distance: 550.8
click at [50, 187] on tbody "[STREET_ADDRESS][PERSON_NAME] Condition Scoping - Full Unclaimed [DATE] 3:00pm …" at bounding box center [310, 383] width 545 height 420
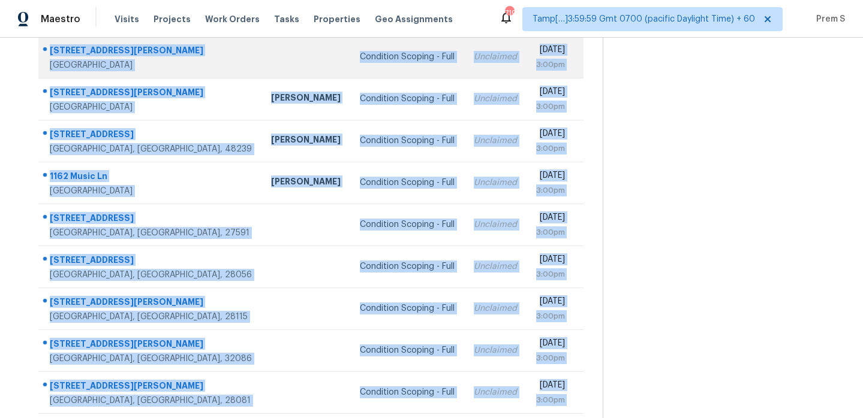
scroll to position [206, 0]
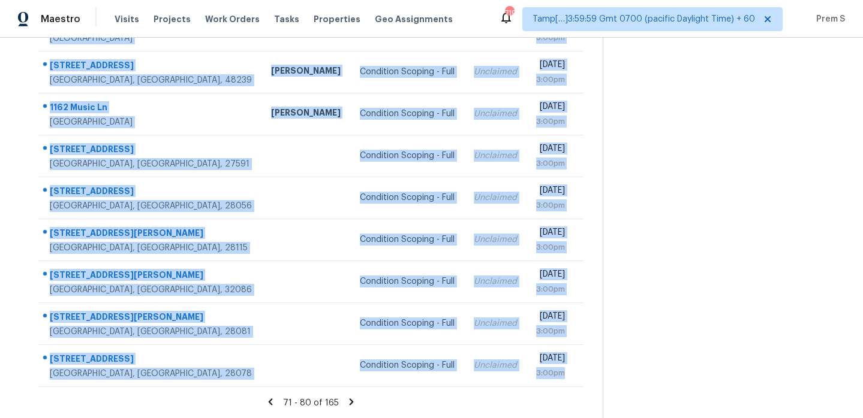
click at [347, 403] on icon at bounding box center [351, 402] width 11 height 11
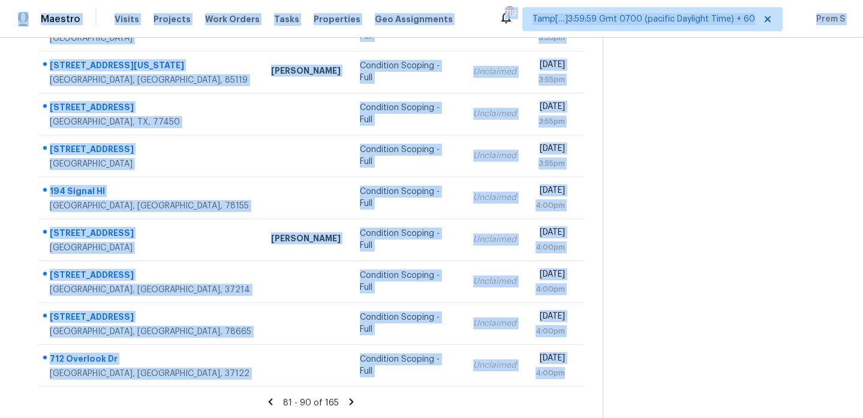
scroll to position [0, 0]
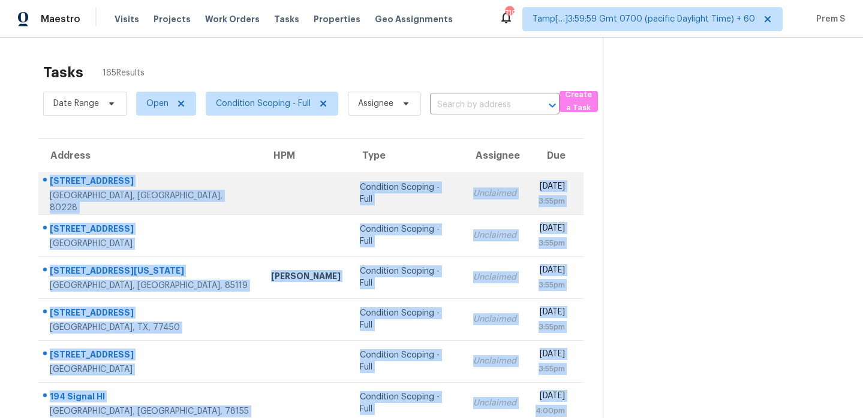
drag, startPoint x: 568, startPoint y: 375, endPoint x: 48, endPoint y: 182, distance: 555.0
click at [48, 182] on tbody "[STREET_ADDRESS] Condition Scoping - Full Unclaimed [DATE] 3:55pm [STREET_ADDRE…" at bounding box center [310, 383] width 545 height 420
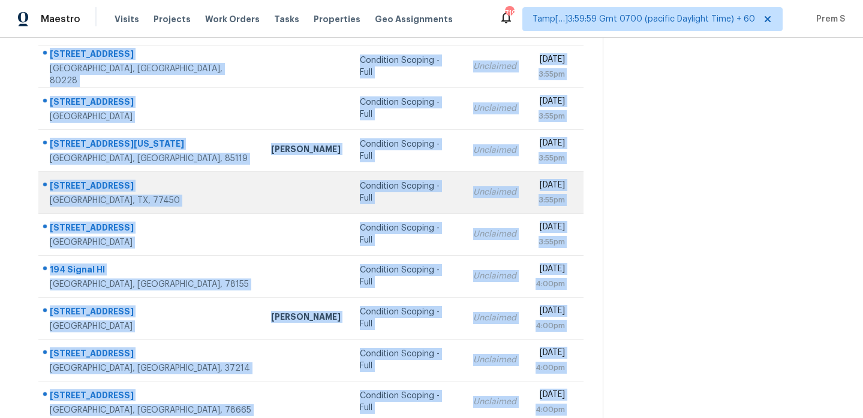
scroll to position [206, 0]
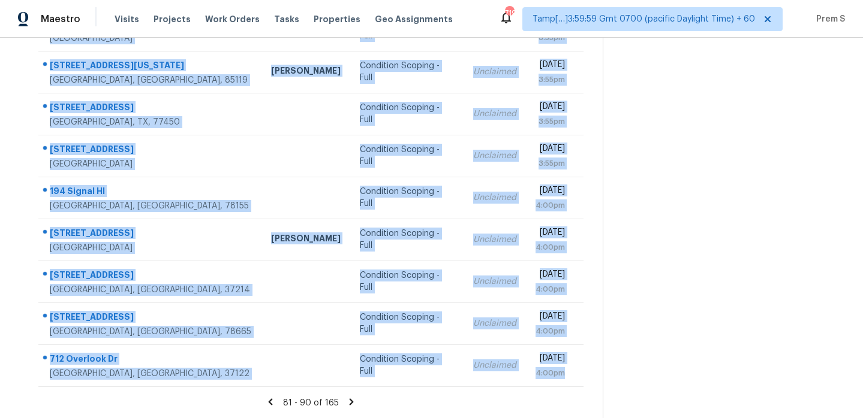
click at [351, 402] on icon at bounding box center [351, 402] width 11 height 11
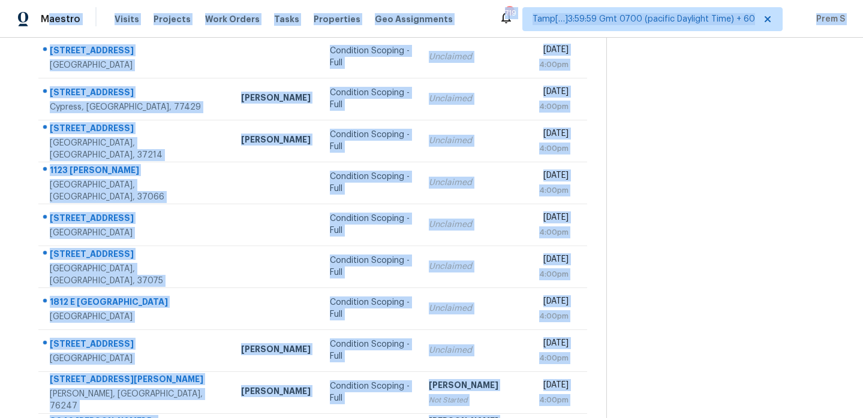
scroll to position [0, 0]
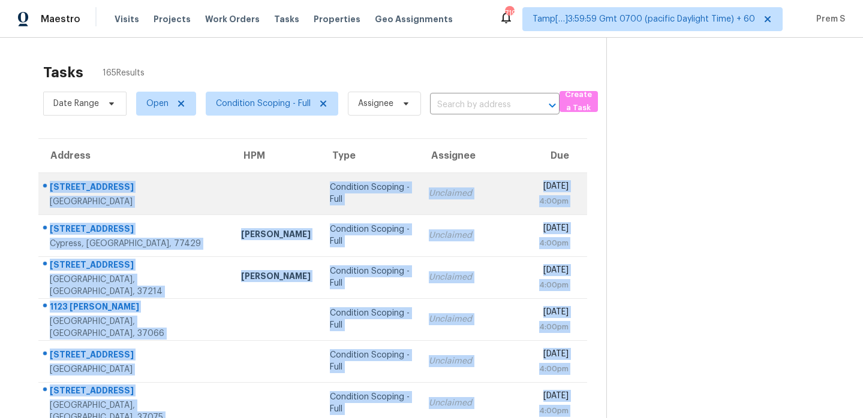
drag, startPoint x: 577, startPoint y: 378, endPoint x: 41, endPoint y: 184, distance: 569.5
click at [41, 184] on tbody "[STREET_ADDRESS] Condition Scoping - Full Unclaimed [DATE] 4:00pm [STREET_ADDRE…" at bounding box center [312, 383] width 549 height 420
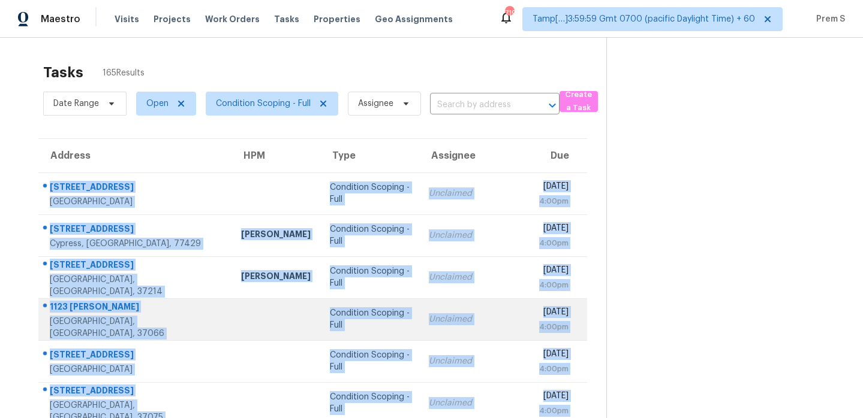
scroll to position [206, 0]
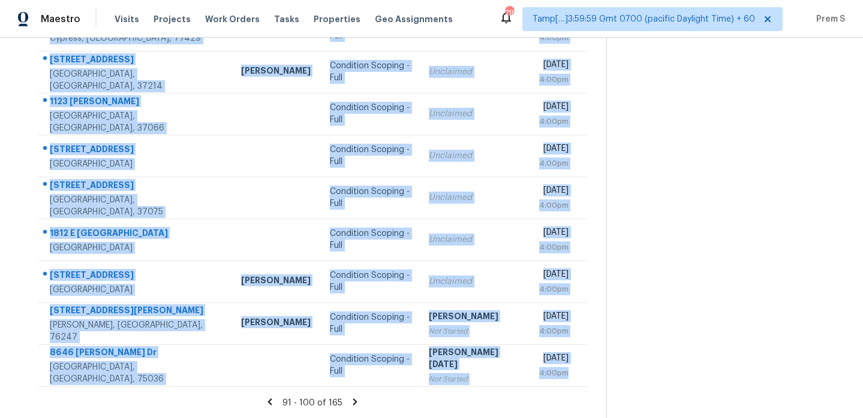
click at [350, 400] on icon at bounding box center [355, 402] width 11 height 11
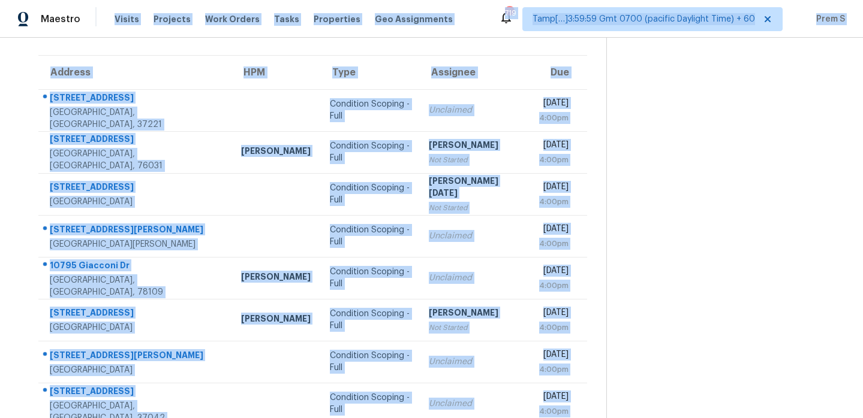
scroll to position [0, 0]
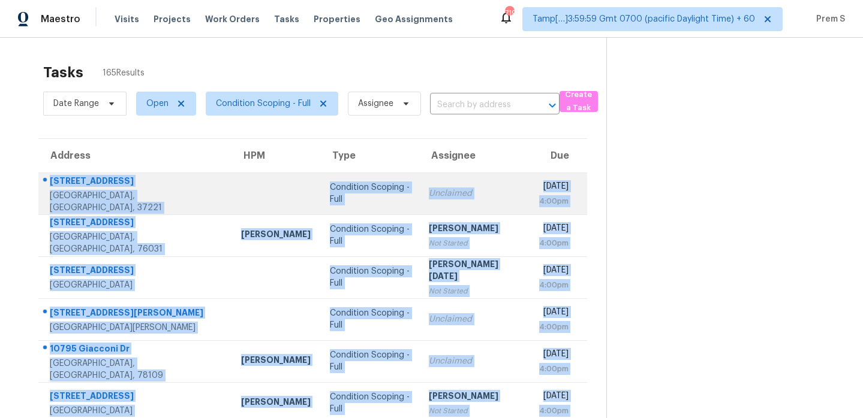
drag, startPoint x: 574, startPoint y: 375, endPoint x: 44, endPoint y: 189, distance: 561.0
click at [44, 189] on tbody "[STREET_ADDRESS] Condition Scoping - Full Unclaimed [DATE] 4:00pm [STREET_ADDRE…" at bounding box center [312, 383] width 549 height 420
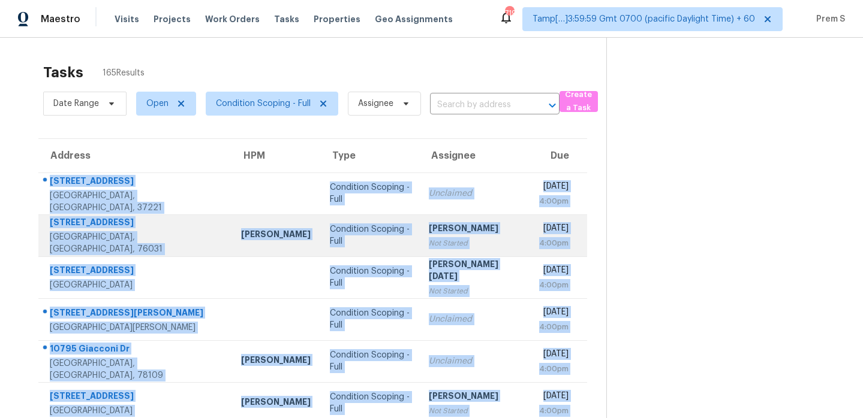
scroll to position [206, 0]
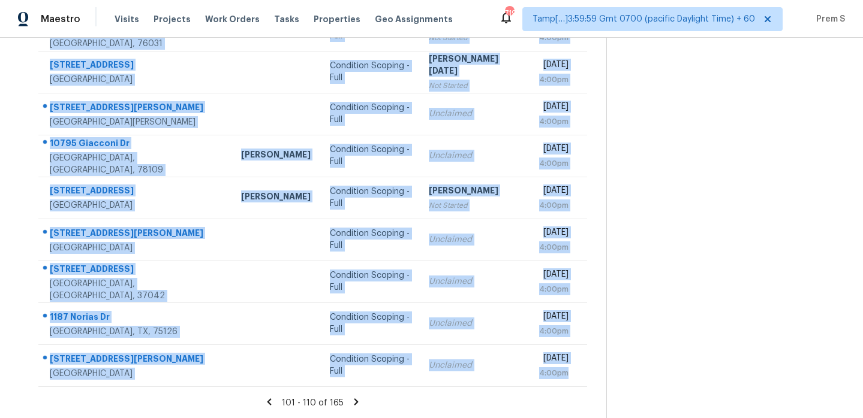
click at [354, 401] on icon at bounding box center [356, 402] width 4 height 7
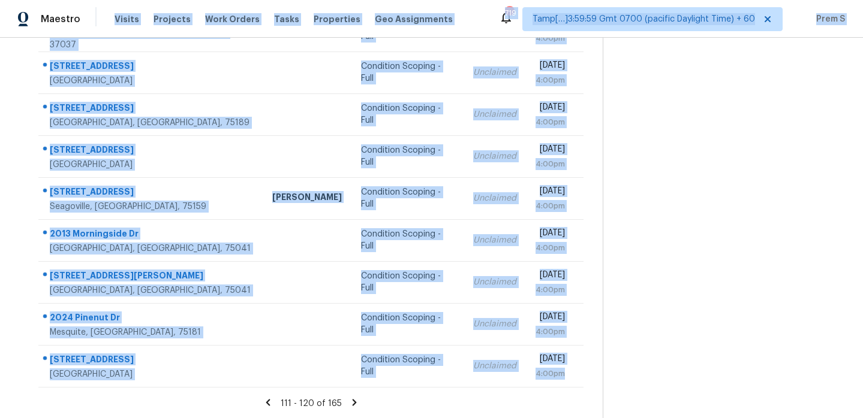
scroll to position [0, 0]
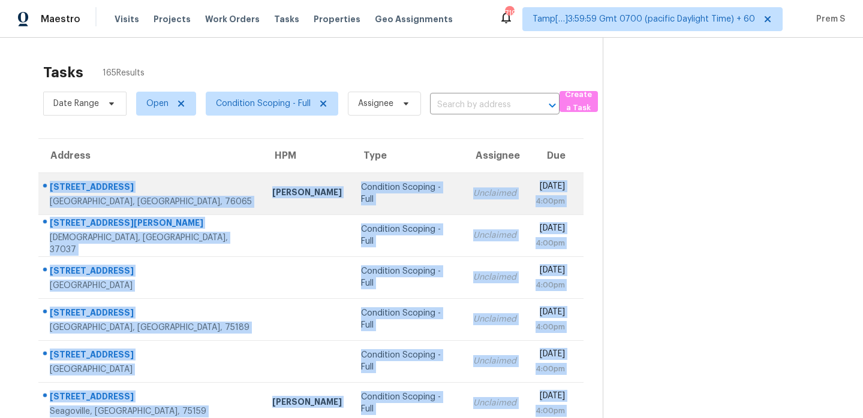
drag, startPoint x: 574, startPoint y: 373, endPoint x: 47, endPoint y: 186, distance: 559.7
click at [47, 186] on tbody "[STREET_ADDRESS] [PERSON_NAME] Condition Scoping - Full Unclaimed [DATE] 4:00pm…" at bounding box center [310, 383] width 545 height 420
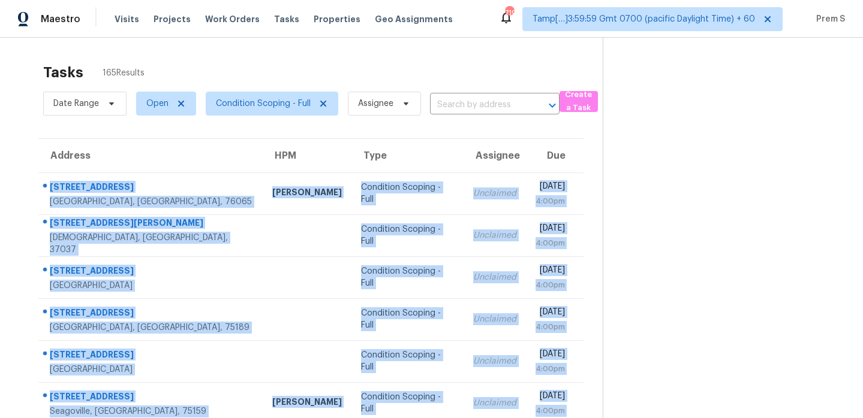
scroll to position [206, 0]
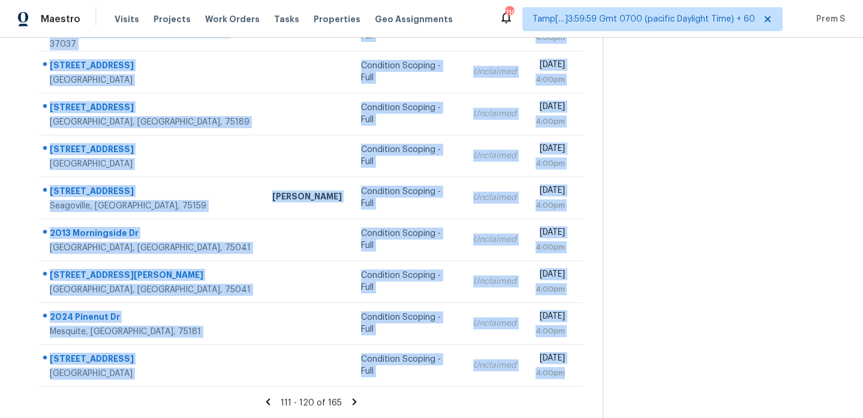
click at [353, 405] on icon at bounding box center [354, 402] width 11 height 11
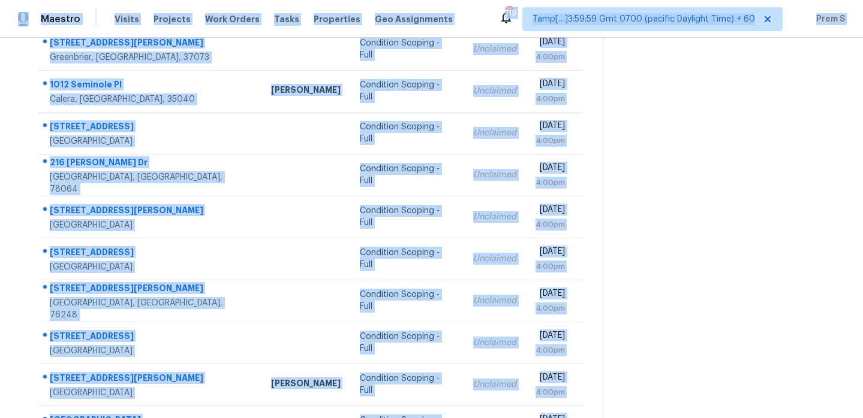
scroll to position [0, 0]
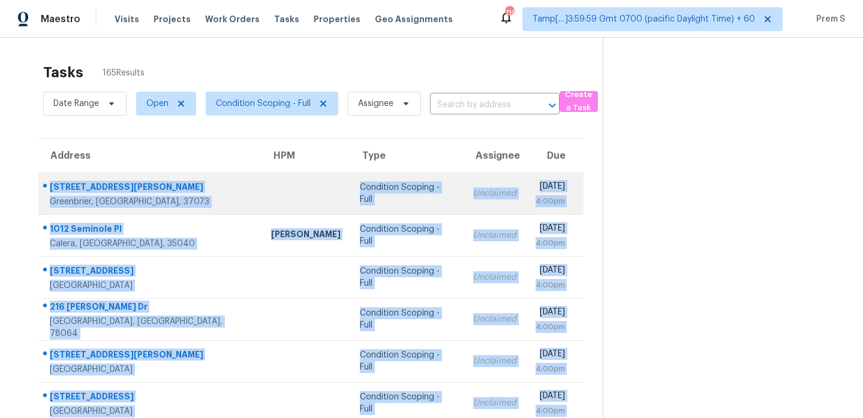
drag, startPoint x: 576, startPoint y: 379, endPoint x: 51, endPoint y: 187, distance: 559.1
click at [51, 187] on tbody "[STREET_ADDRESS][PERSON_NAME] Condition Scoping - Full Unclaimed [DATE] 4:00pm …" at bounding box center [310, 383] width 545 height 420
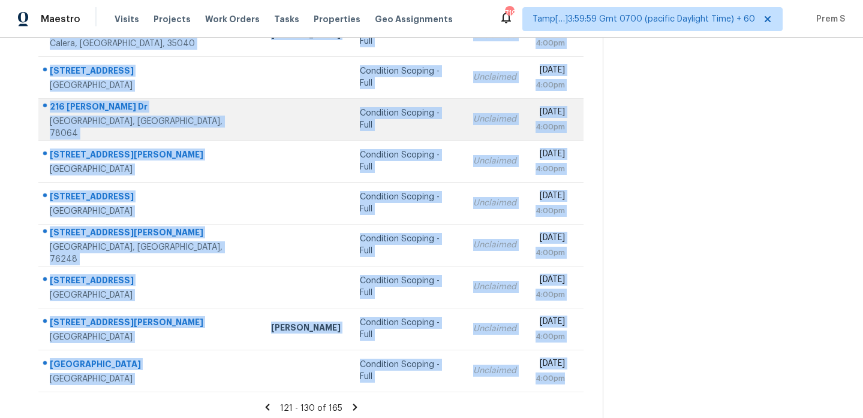
scroll to position [206, 0]
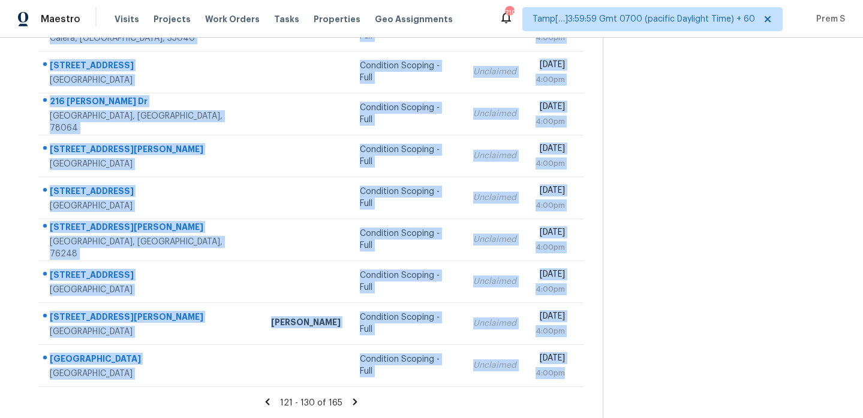
click at [354, 400] on icon at bounding box center [355, 402] width 11 height 11
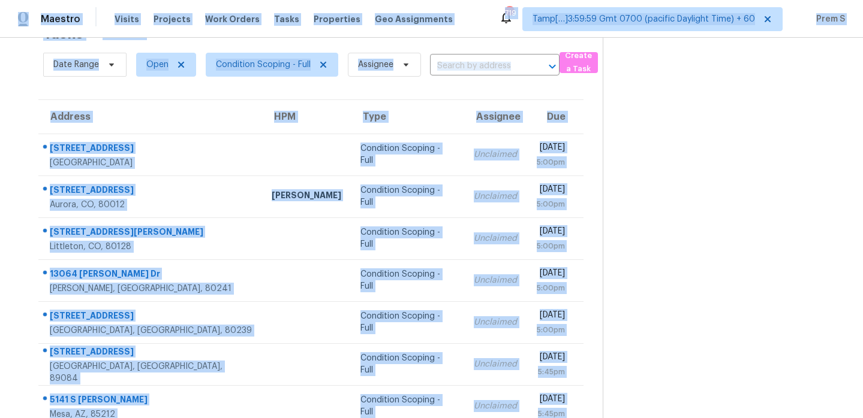
scroll to position [0, 0]
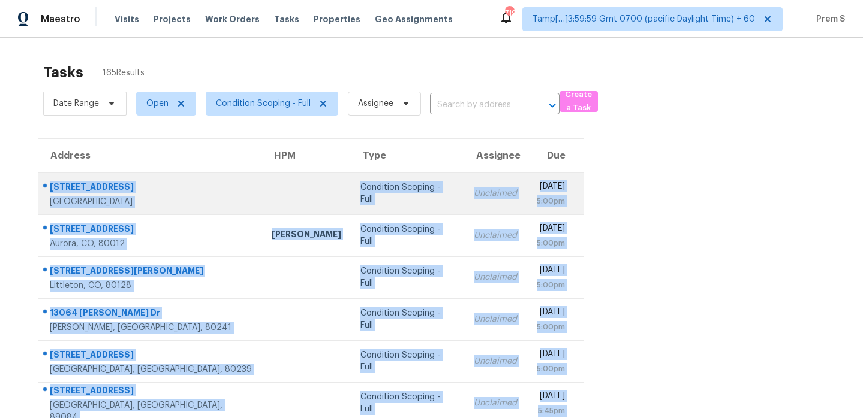
drag, startPoint x: 573, startPoint y: 380, endPoint x: 47, endPoint y: 178, distance: 563.3
click at [47, 178] on tbody "[STREET_ADDRESS] Condition Scoping - Full Unclaimed [DATE] 5:00pm [STREET_ADDRE…" at bounding box center [310, 383] width 545 height 420
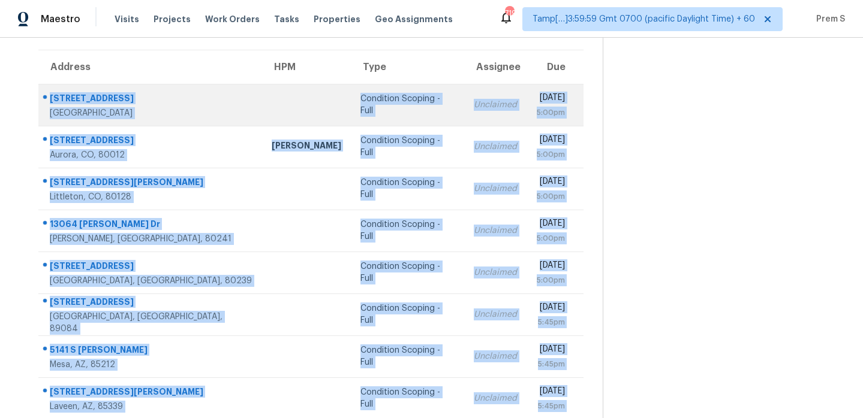
scroll to position [206, 0]
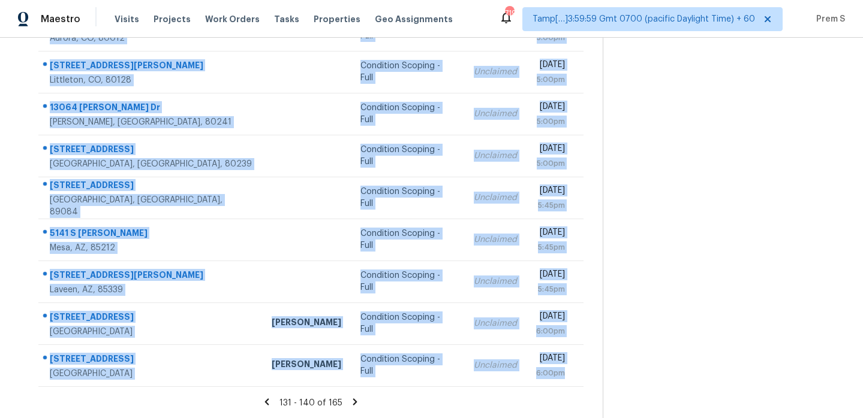
click at [354, 405] on icon at bounding box center [355, 402] width 11 height 11
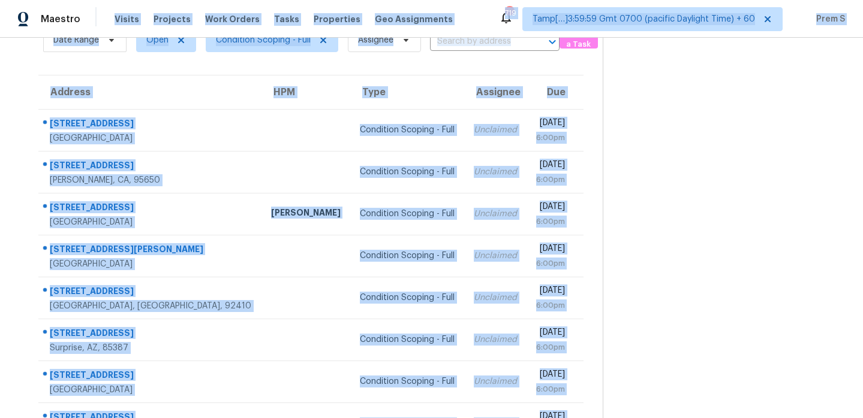
scroll to position [0, 0]
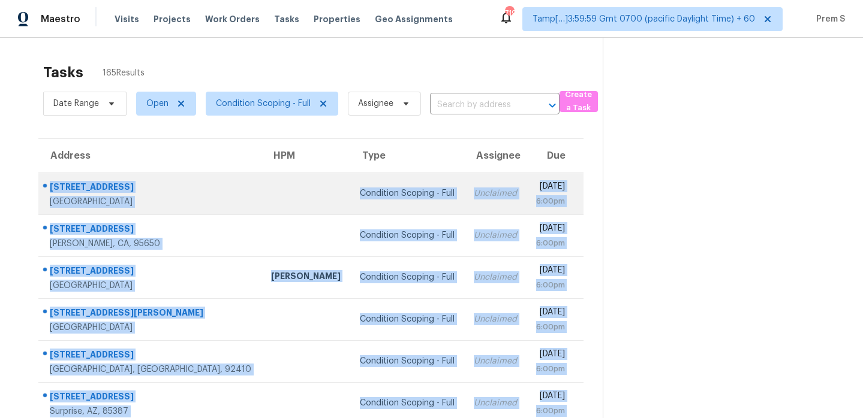
drag, startPoint x: 568, startPoint y: 378, endPoint x: 47, endPoint y: 179, distance: 557.5
click at [47, 179] on tbody "[STREET_ADDRESS] Condition Scoping - Full Unclaimed [DATE] 6:00pm [STREET_ADDRE…" at bounding box center [310, 383] width 545 height 420
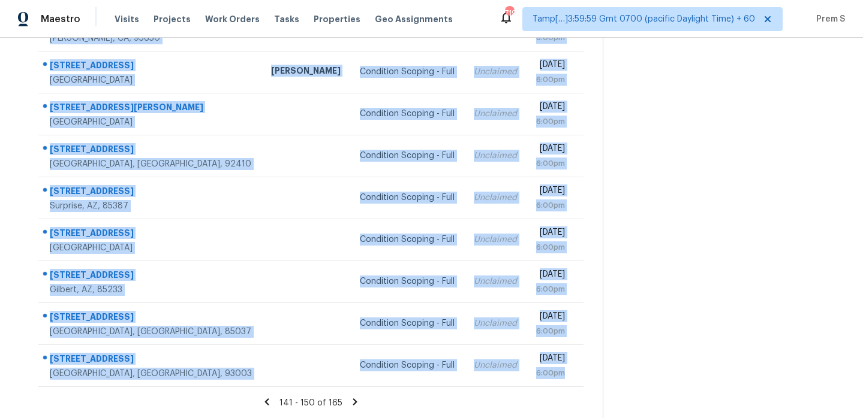
click at [353, 400] on icon at bounding box center [355, 402] width 4 height 7
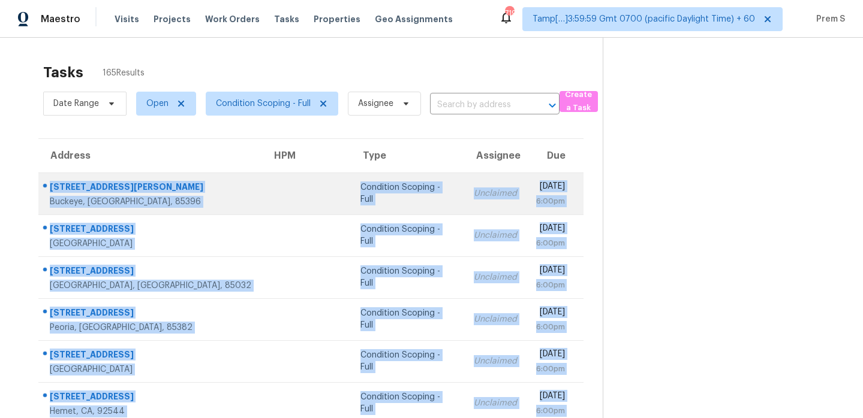
drag, startPoint x: 572, startPoint y: 369, endPoint x: 49, endPoint y: 187, distance: 554.0
click at [49, 187] on tbody "[STREET_ADDRESS][PERSON_NAME] Condition Scoping - Full Unclaimed [DATE] 6:00pm …" at bounding box center [310, 383] width 545 height 420
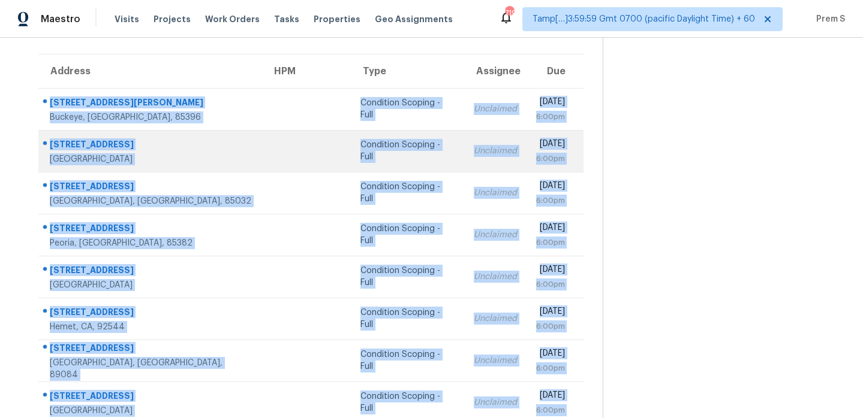
scroll to position [206, 0]
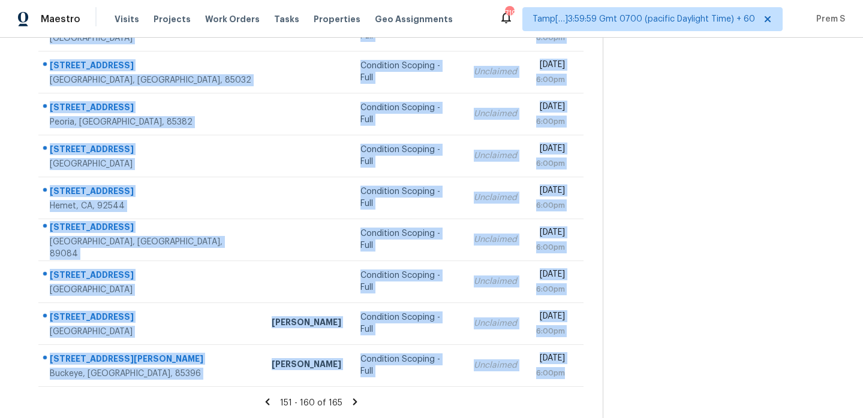
click at [350, 400] on icon at bounding box center [355, 402] width 11 height 11
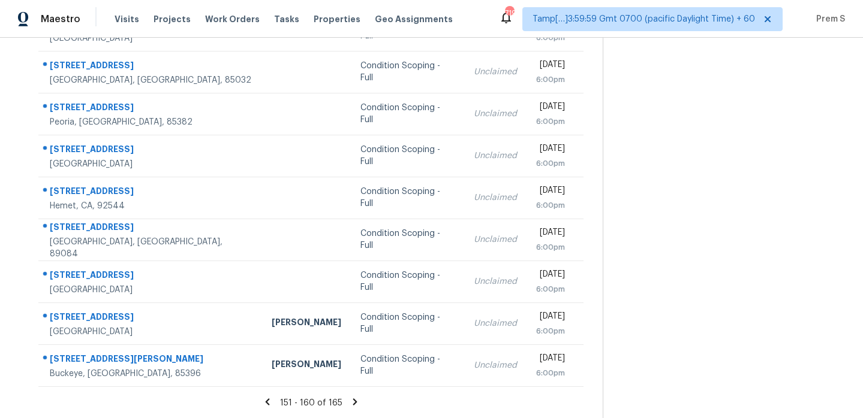
scroll to position [38, 0]
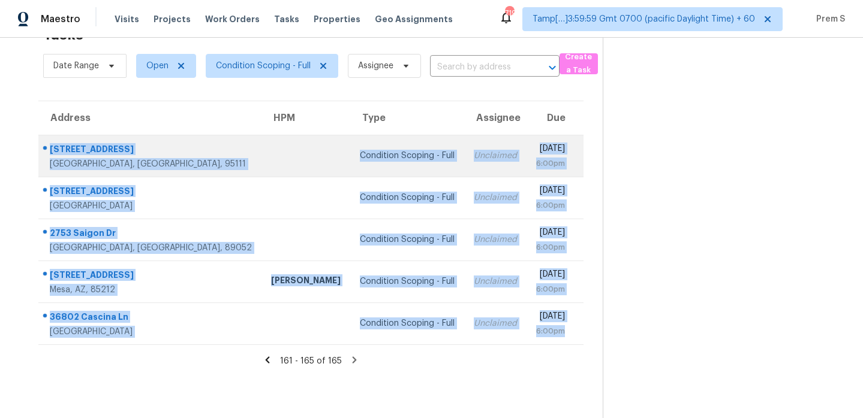
drag, startPoint x: 576, startPoint y: 329, endPoint x: 51, endPoint y: 146, distance: 555.3
click at [51, 146] on tbody "[STREET_ADDRESS] Condition Scoping - Full Unclaimed [DATE] 6:00pm [STREET_ADDRE…" at bounding box center [310, 240] width 545 height 210
